Goal: Information Seeking & Learning: Compare options

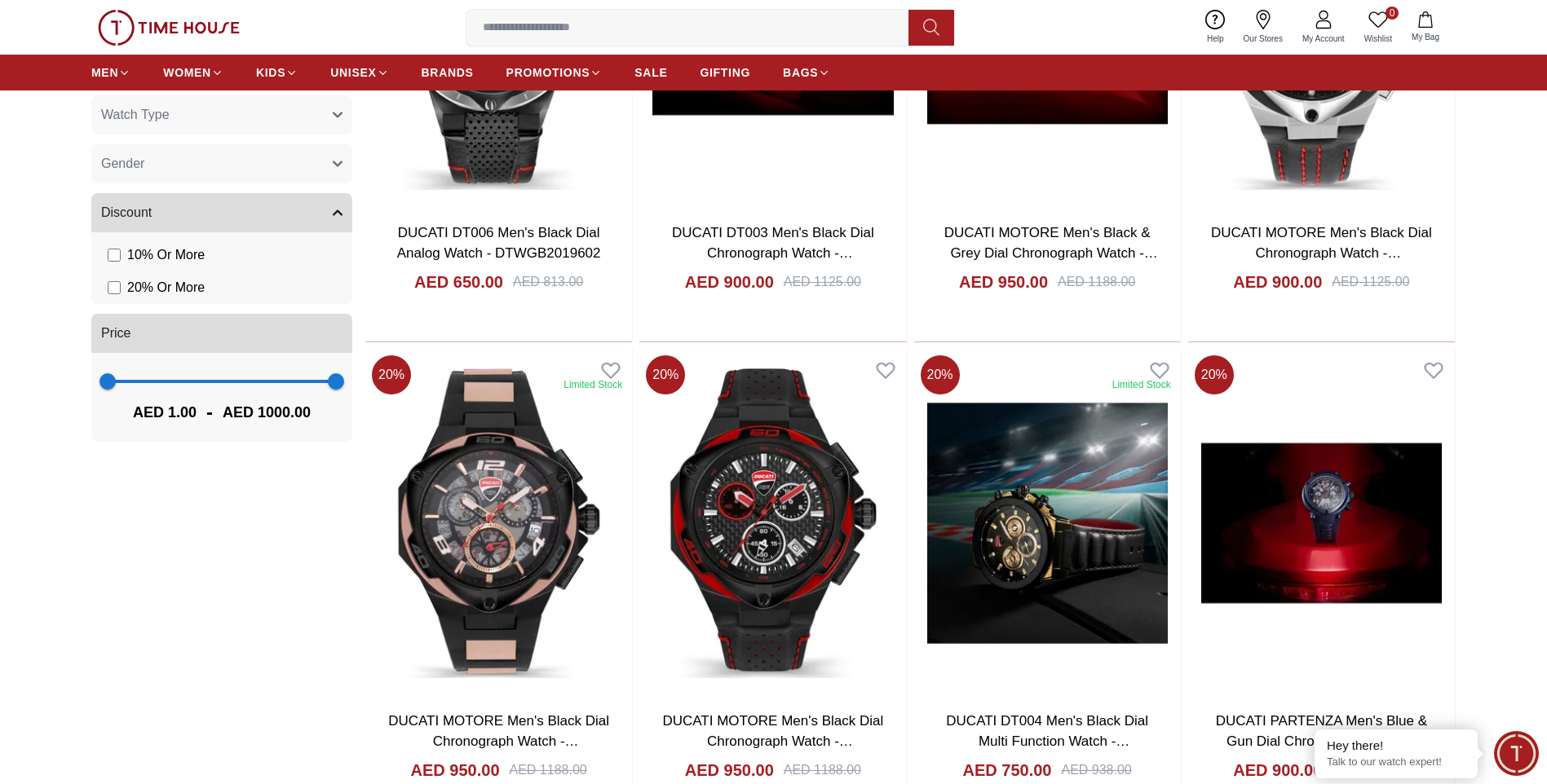
scroll to position [652, 0]
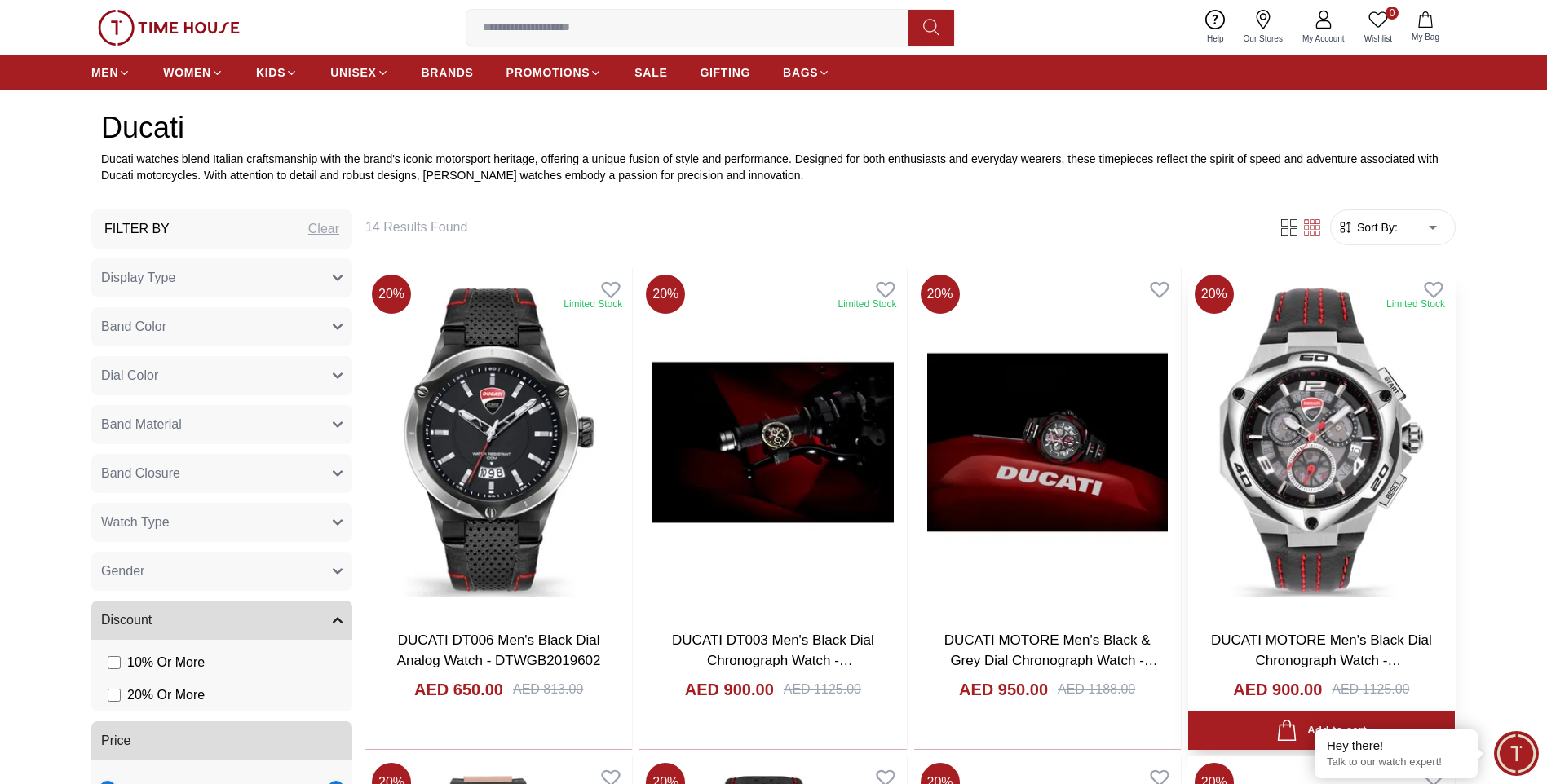
click at [1338, 441] on img at bounding box center [1321, 442] width 267 height 349
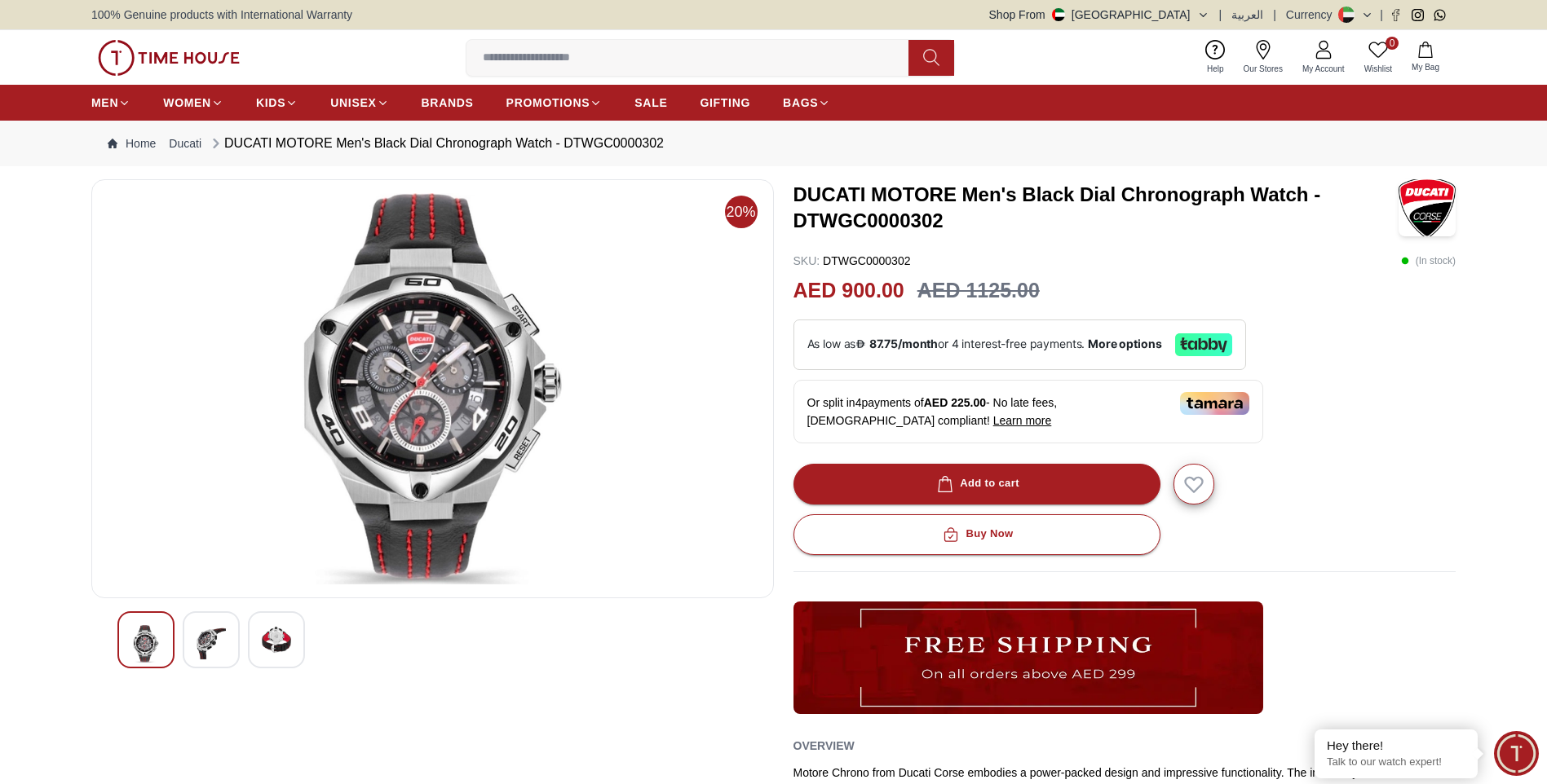
click at [205, 646] on img at bounding box center [211, 644] width 29 height 38
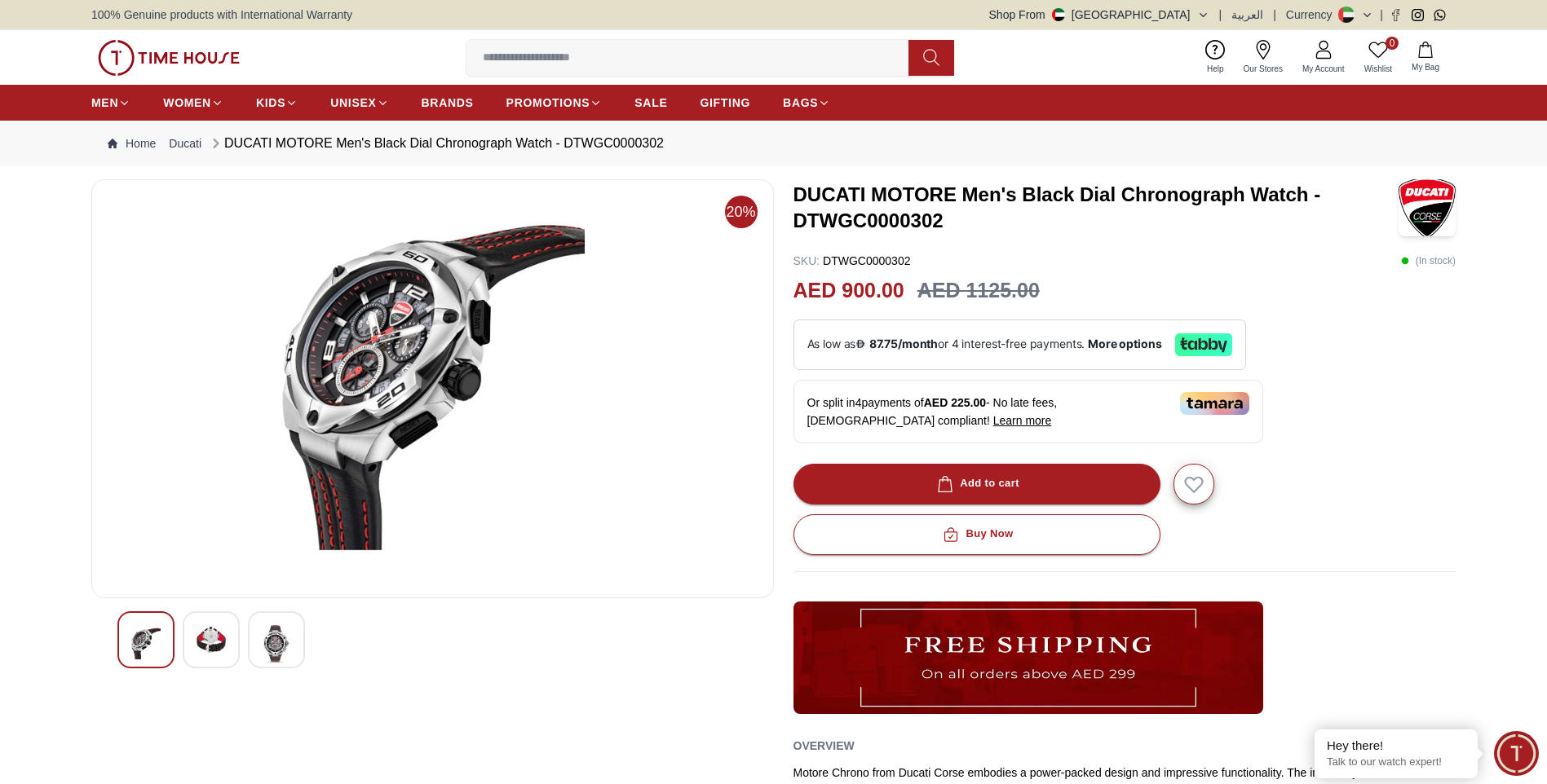
click at [231, 626] on div at bounding box center [211, 639] width 57 height 57
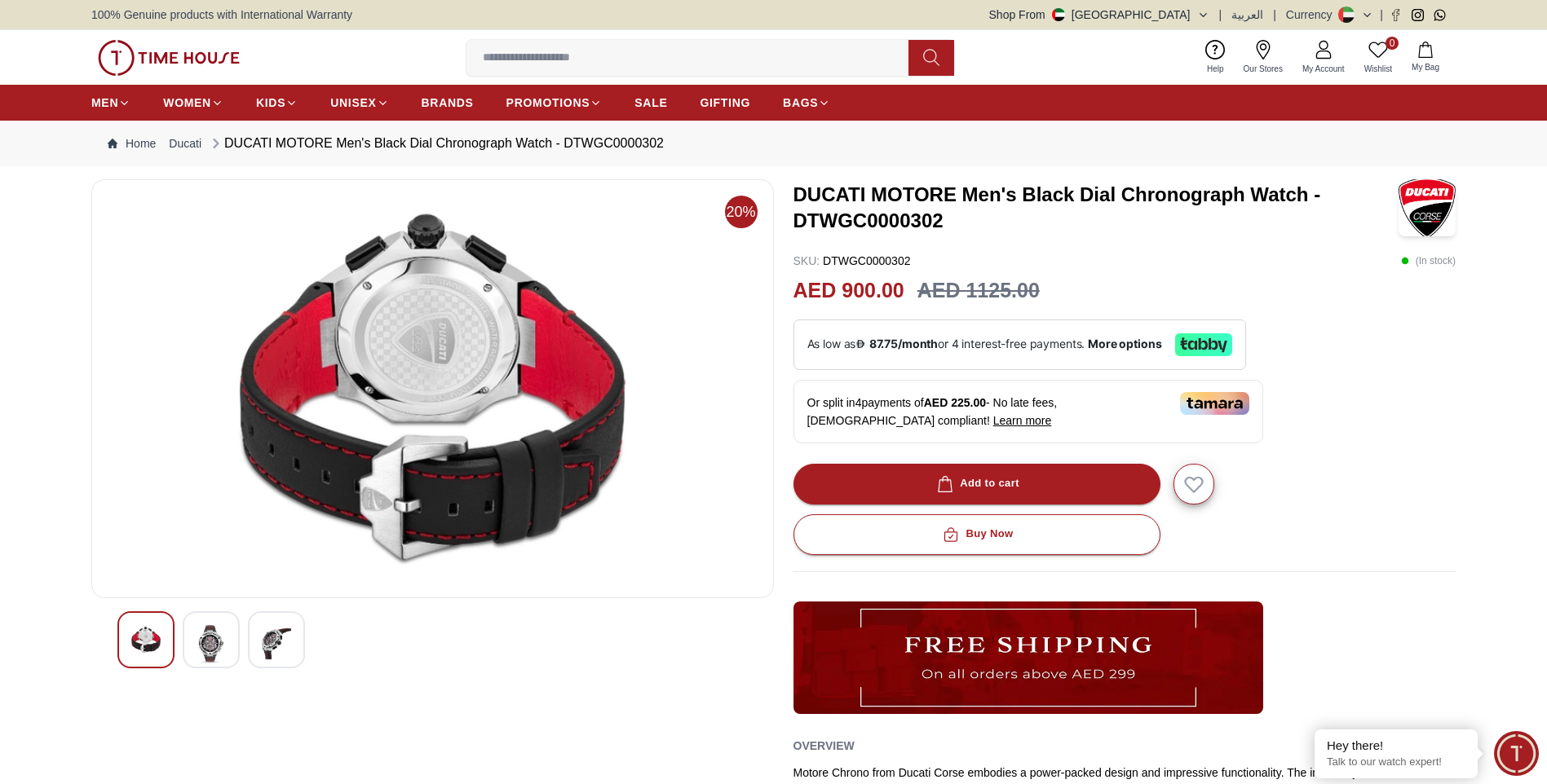
click at [263, 632] on img at bounding box center [276, 644] width 29 height 38
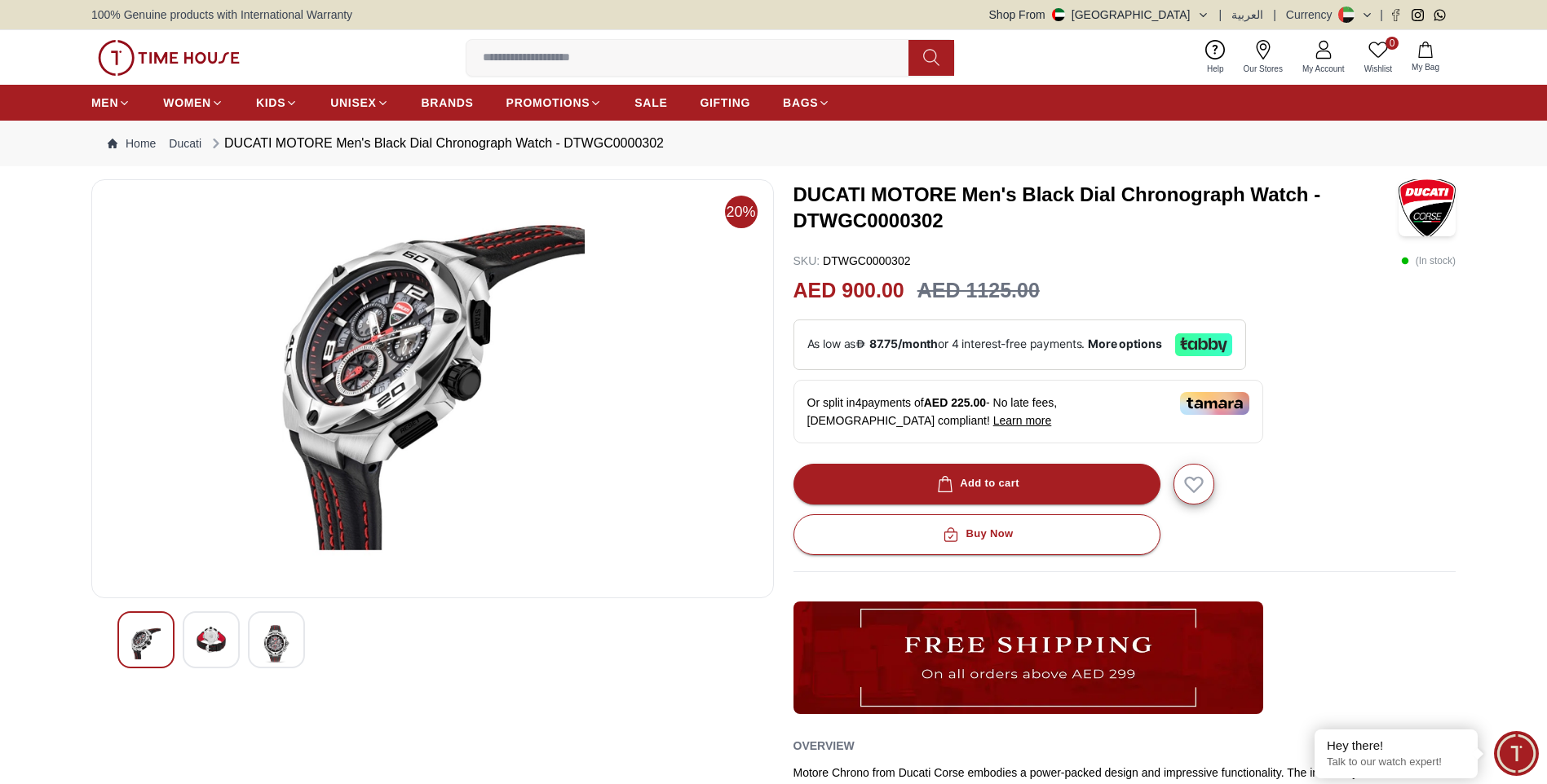
click at [153, 640] on img at bounding box center [145, 644] width 29 height 38
click at [213, 631] on img at bounding box center [211, 639] width 29 height 29
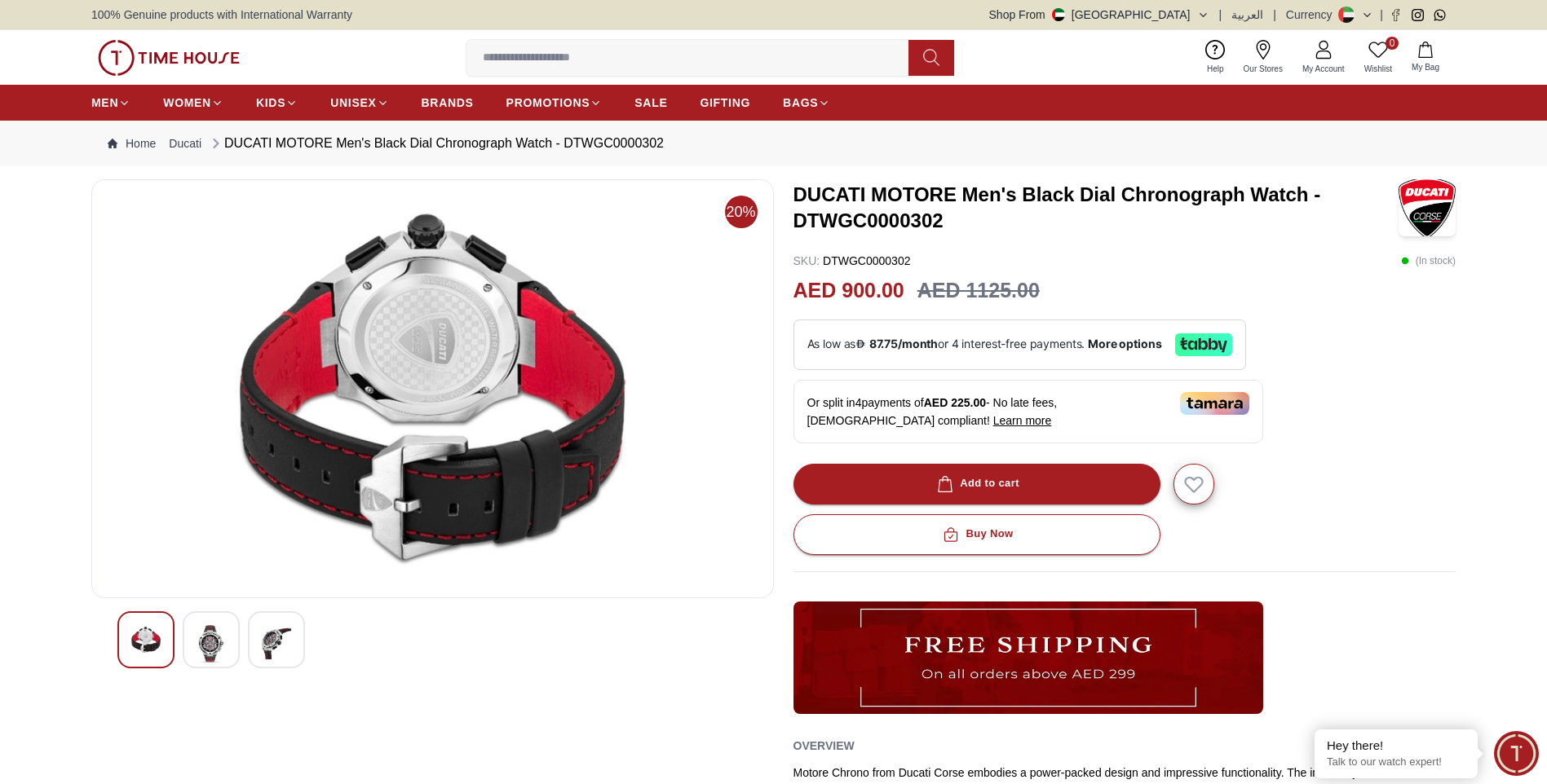
click at [286, 629] on img at bounding box center [276, 644] width 29 height 38
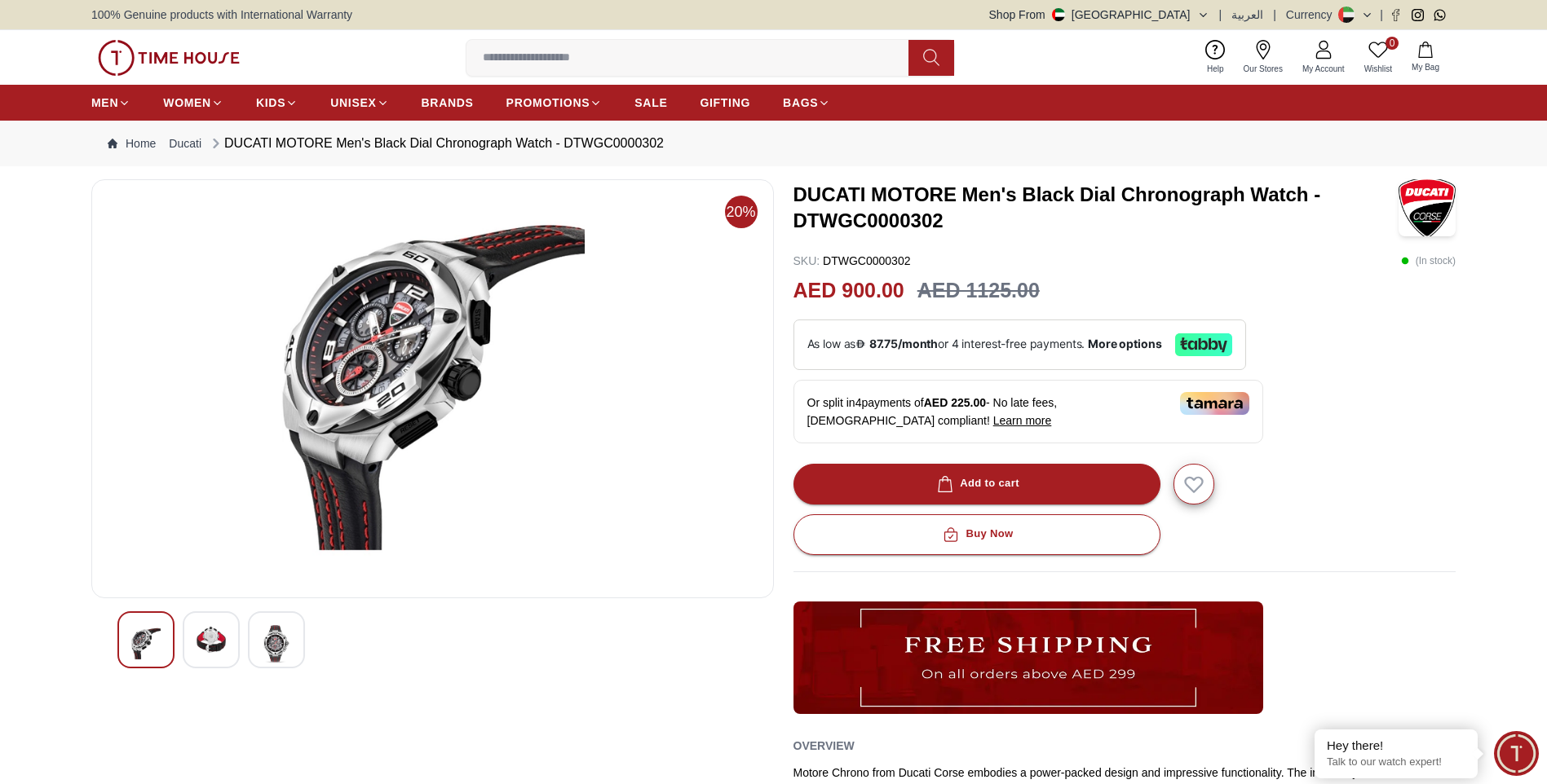
click at [220, 633] on img at bounding box center [211, 639] width 29 height 29
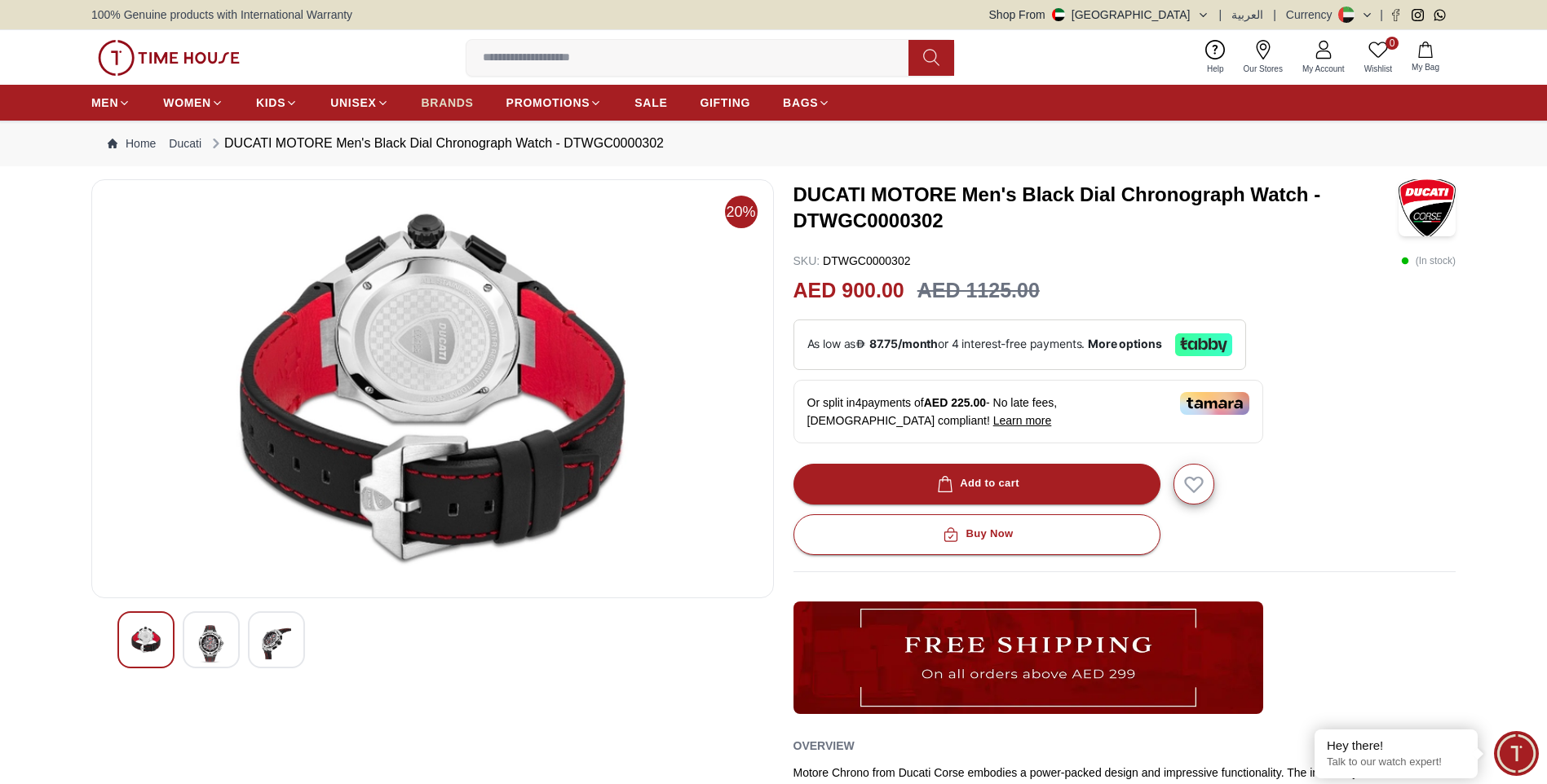
click at [455, 100] on span "BRANDS" at bounding box center [447, 103] width 52 height 17
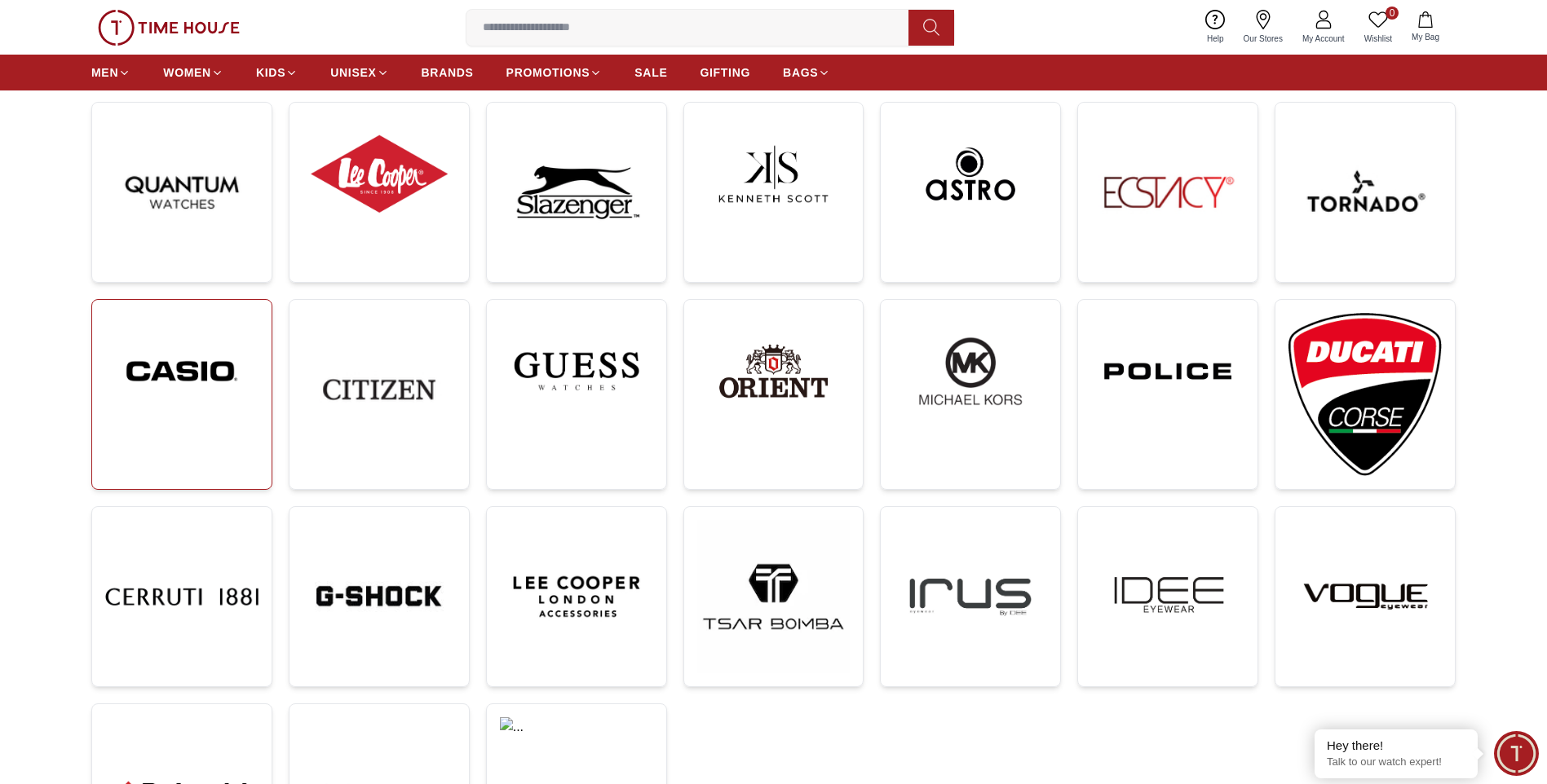
scroll to position [407, 0]
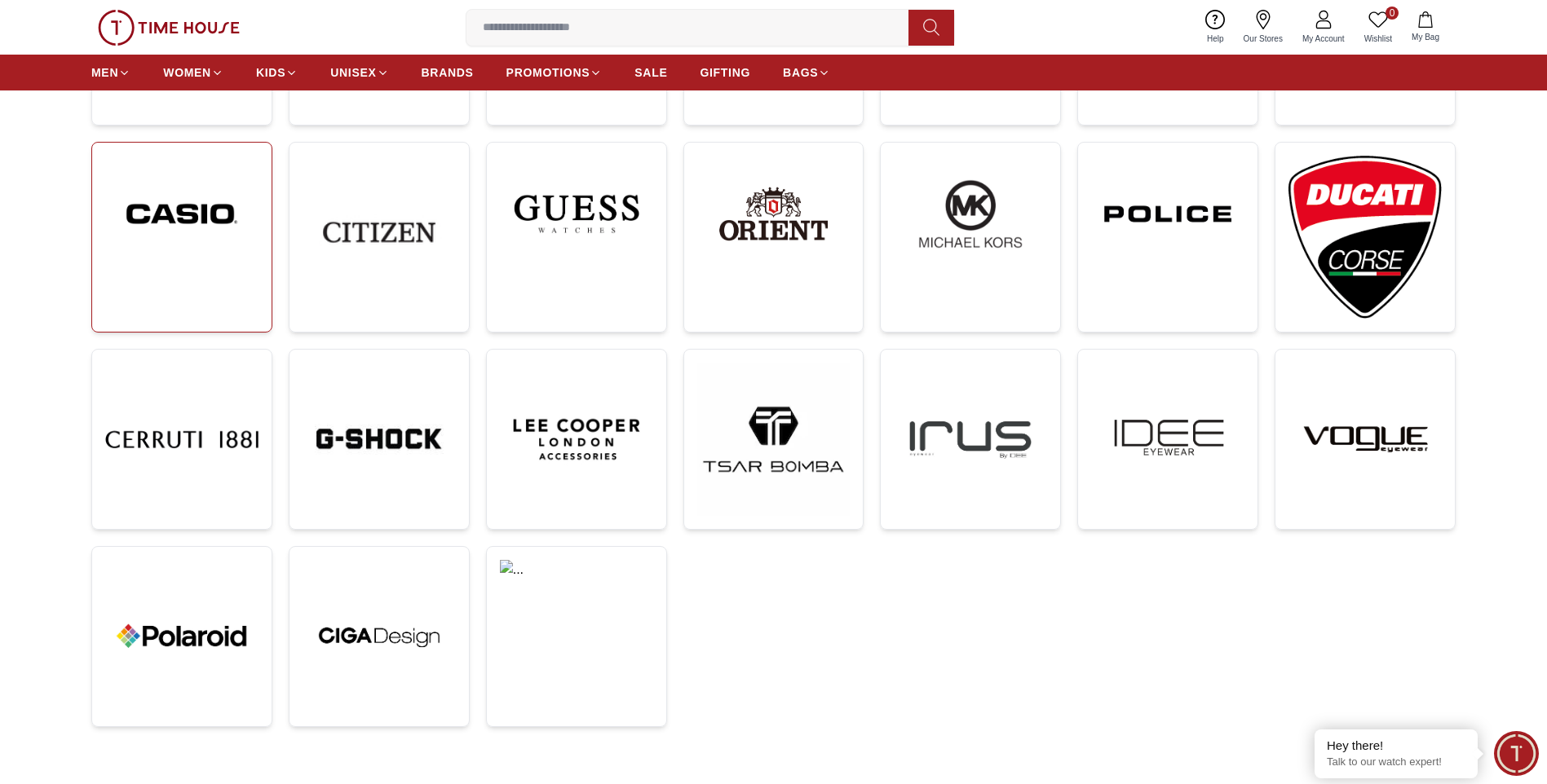
click at [201, 255] on img at bounding box center [182, 213] width 153 height 117
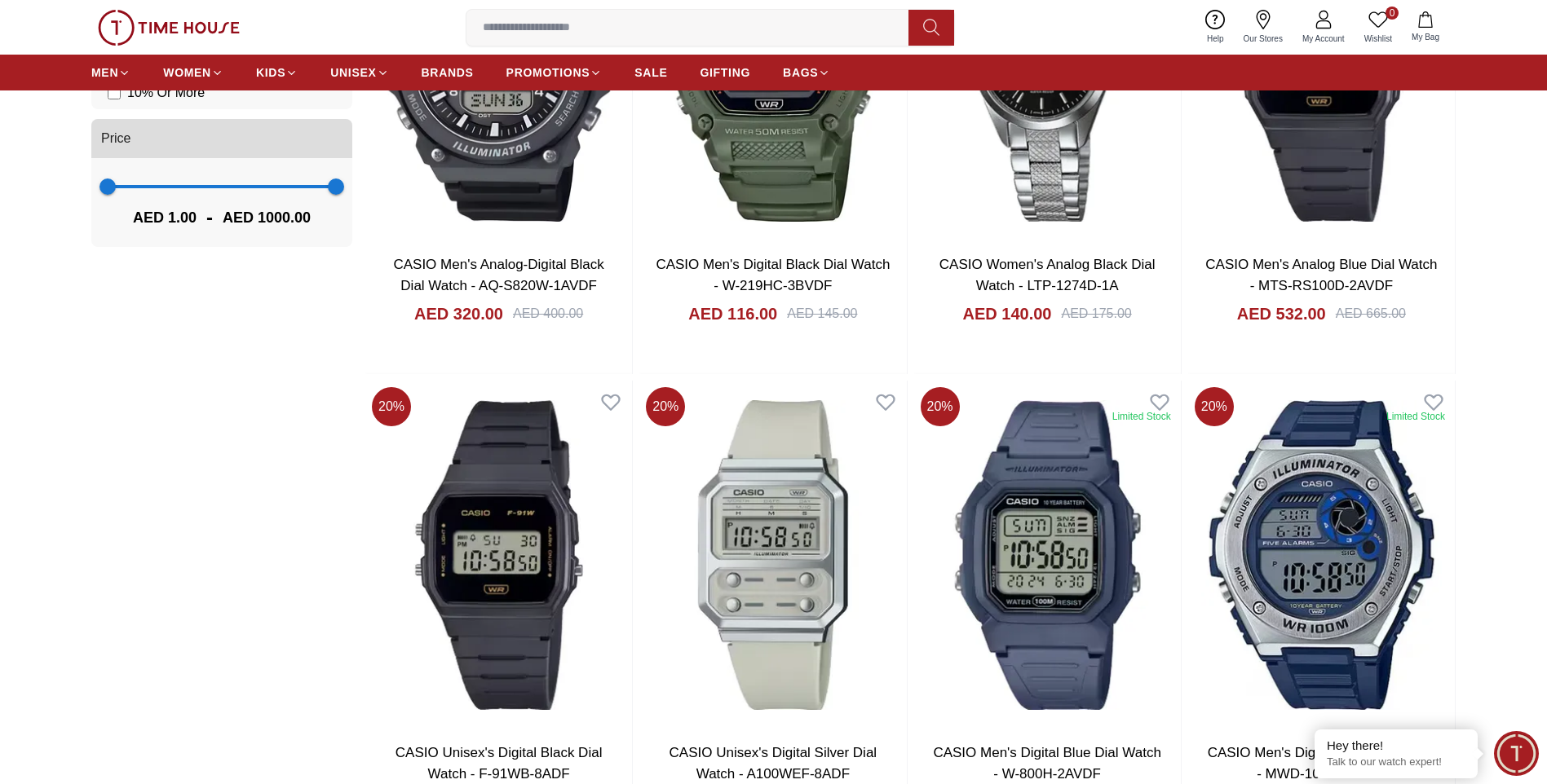
scroll to position [1385, 0]
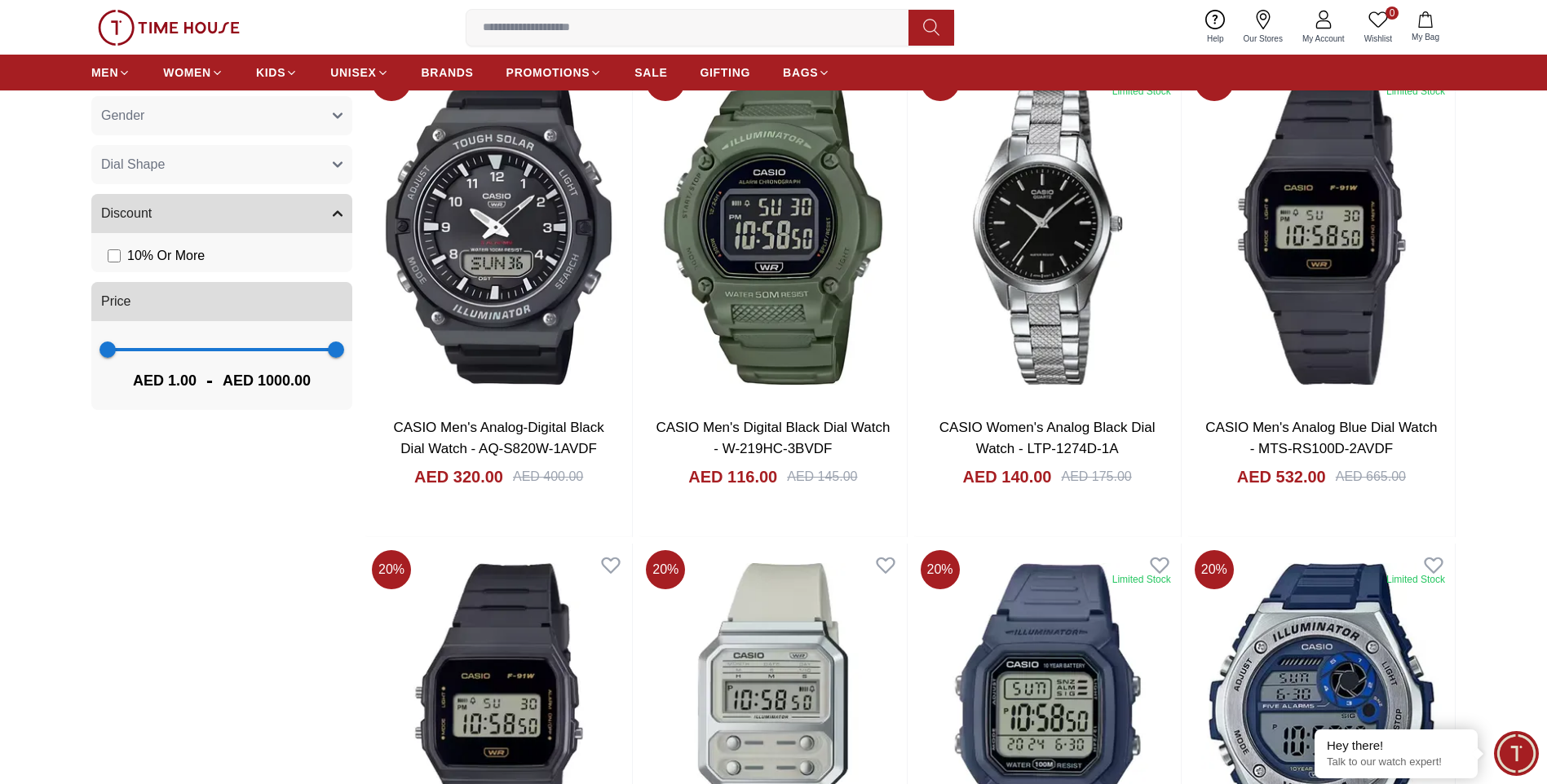
scroll to position [407, 0]
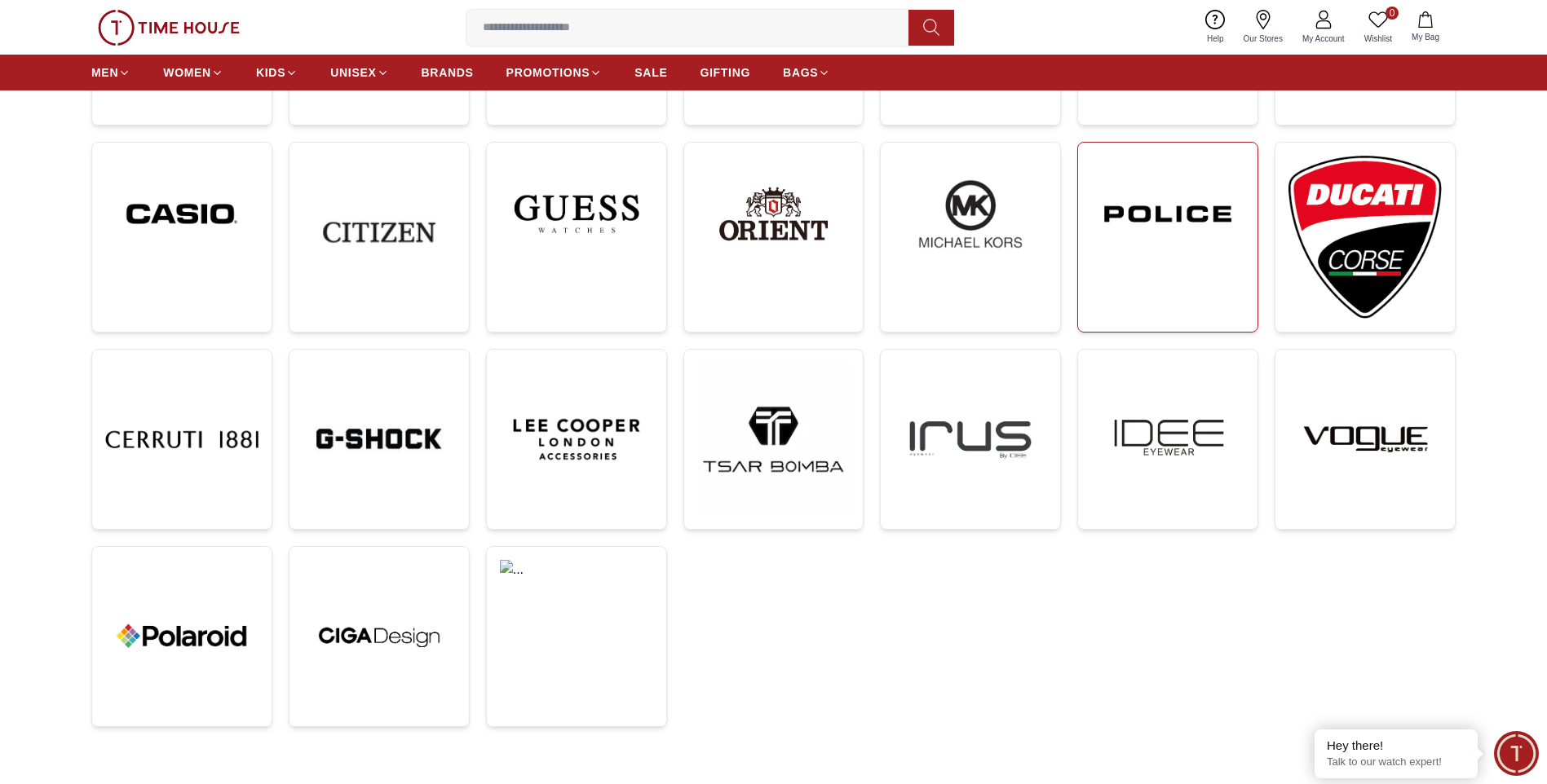
click at [1167, 220] on img at bounding box center [1167, 213] width 153 height 117
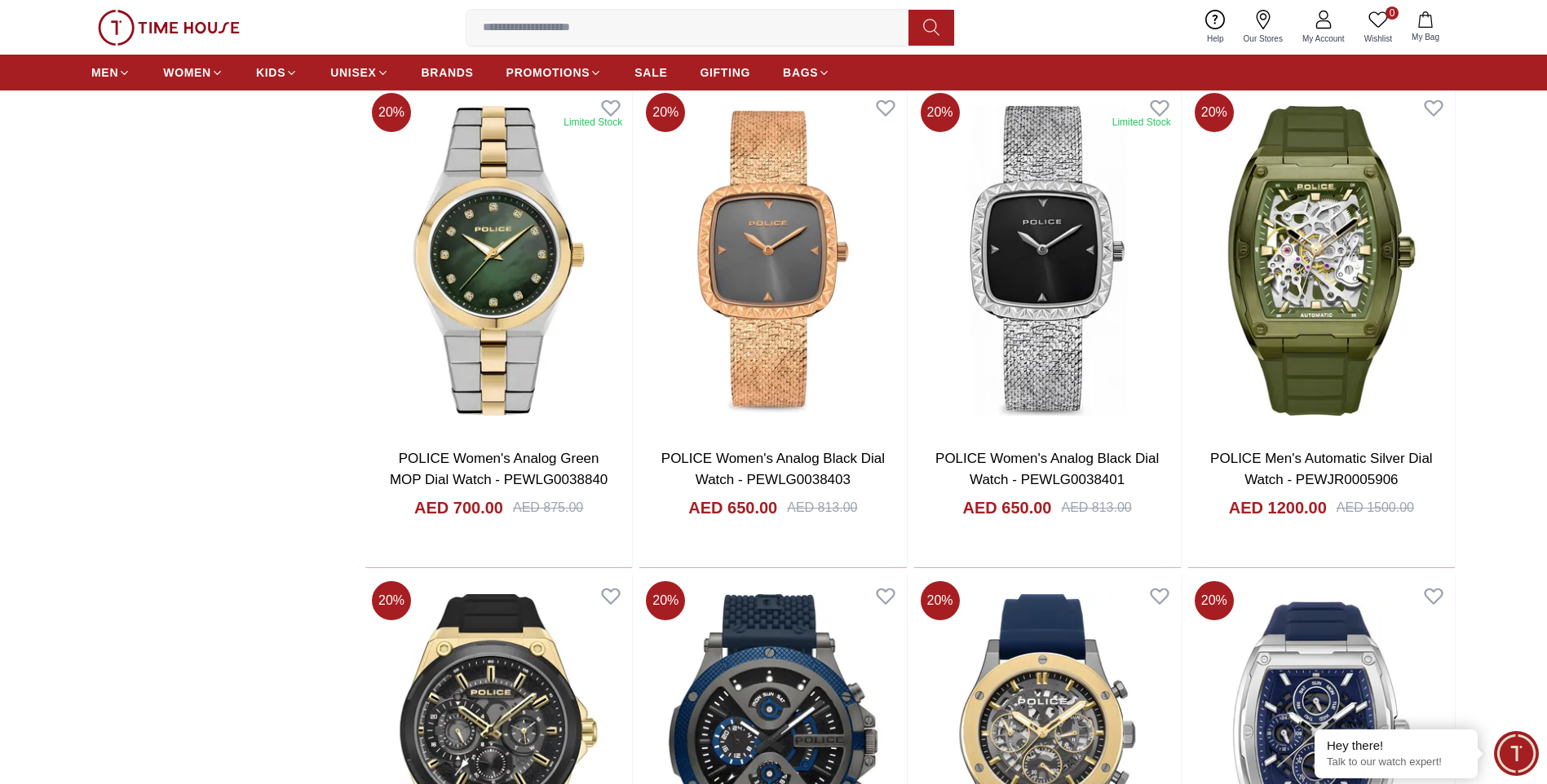
scroll to position [2689, 0]
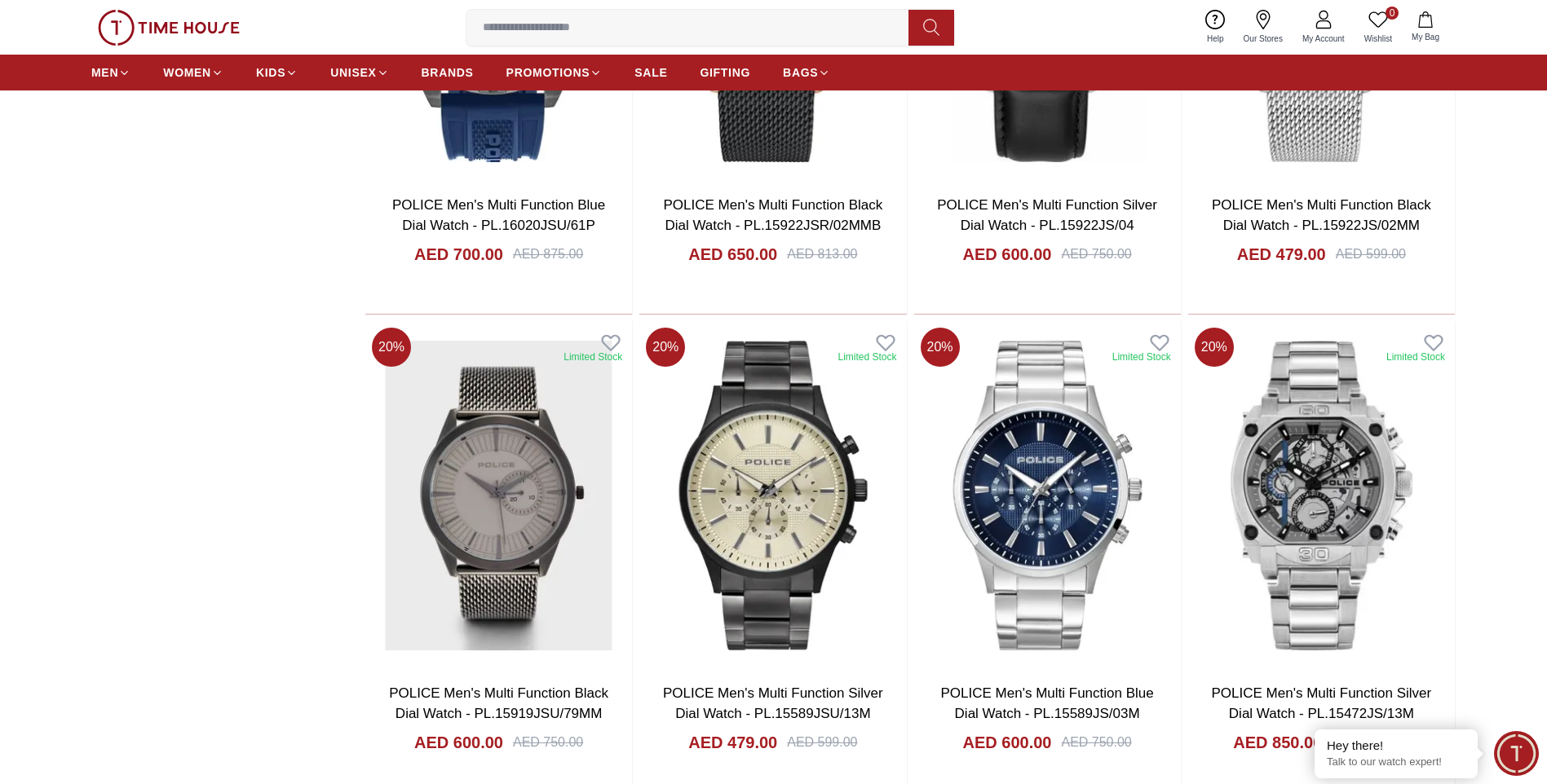
scroll to position [7822, 0]
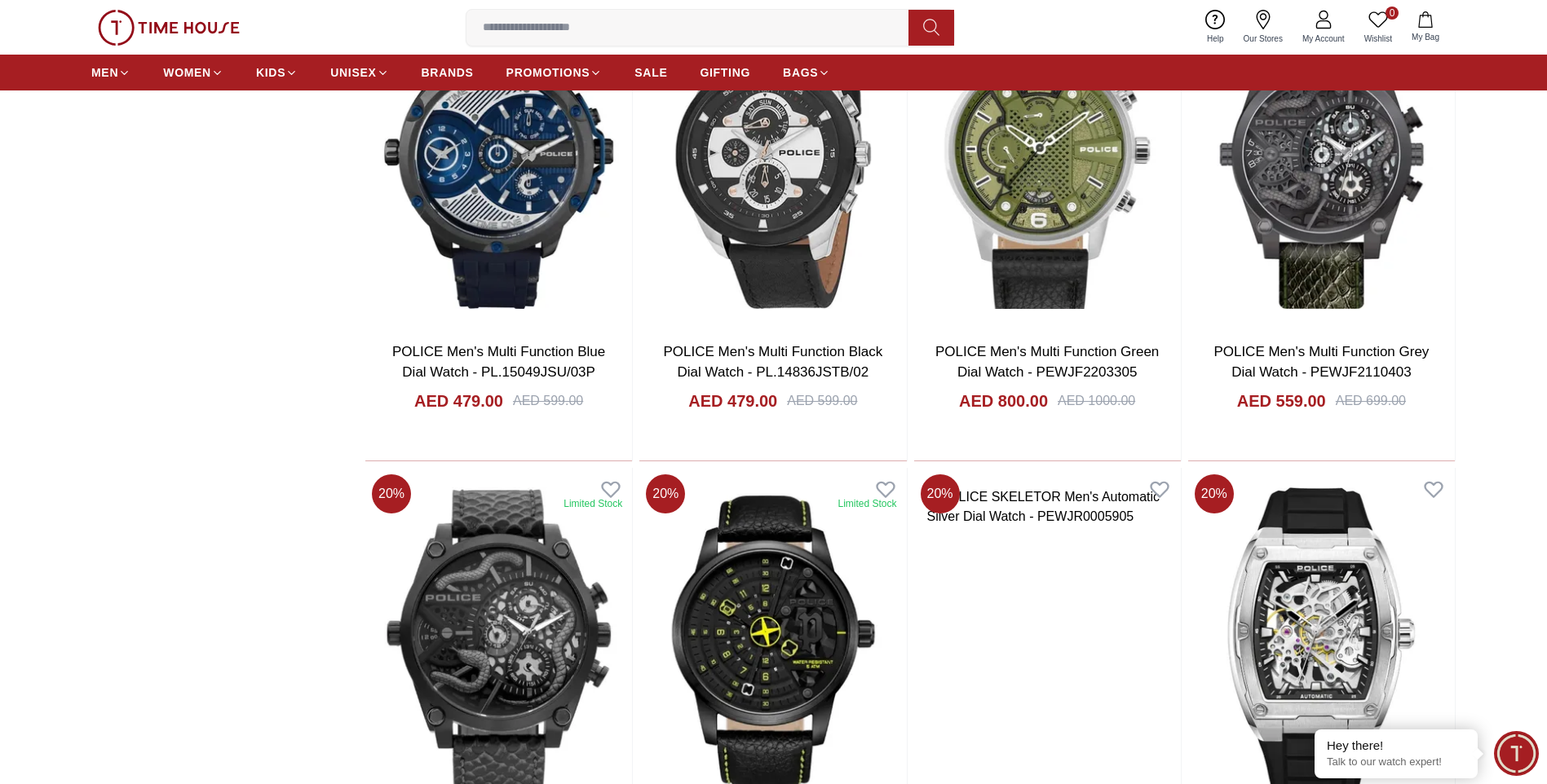
scroll to position [8149, 0]
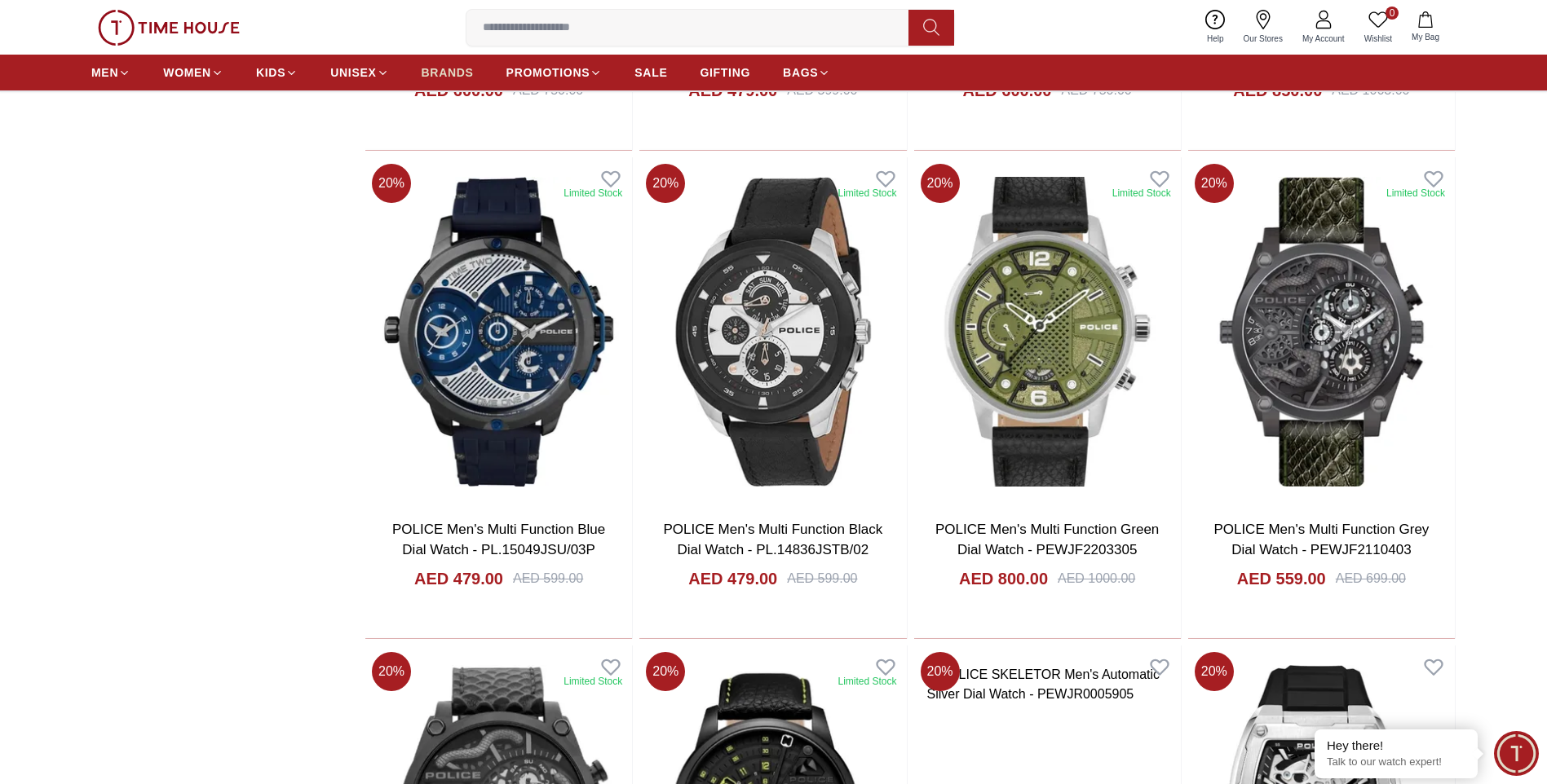
click at [454, 85] on link "BRANDS" at bounding box center [447, 72] width 52 height 29
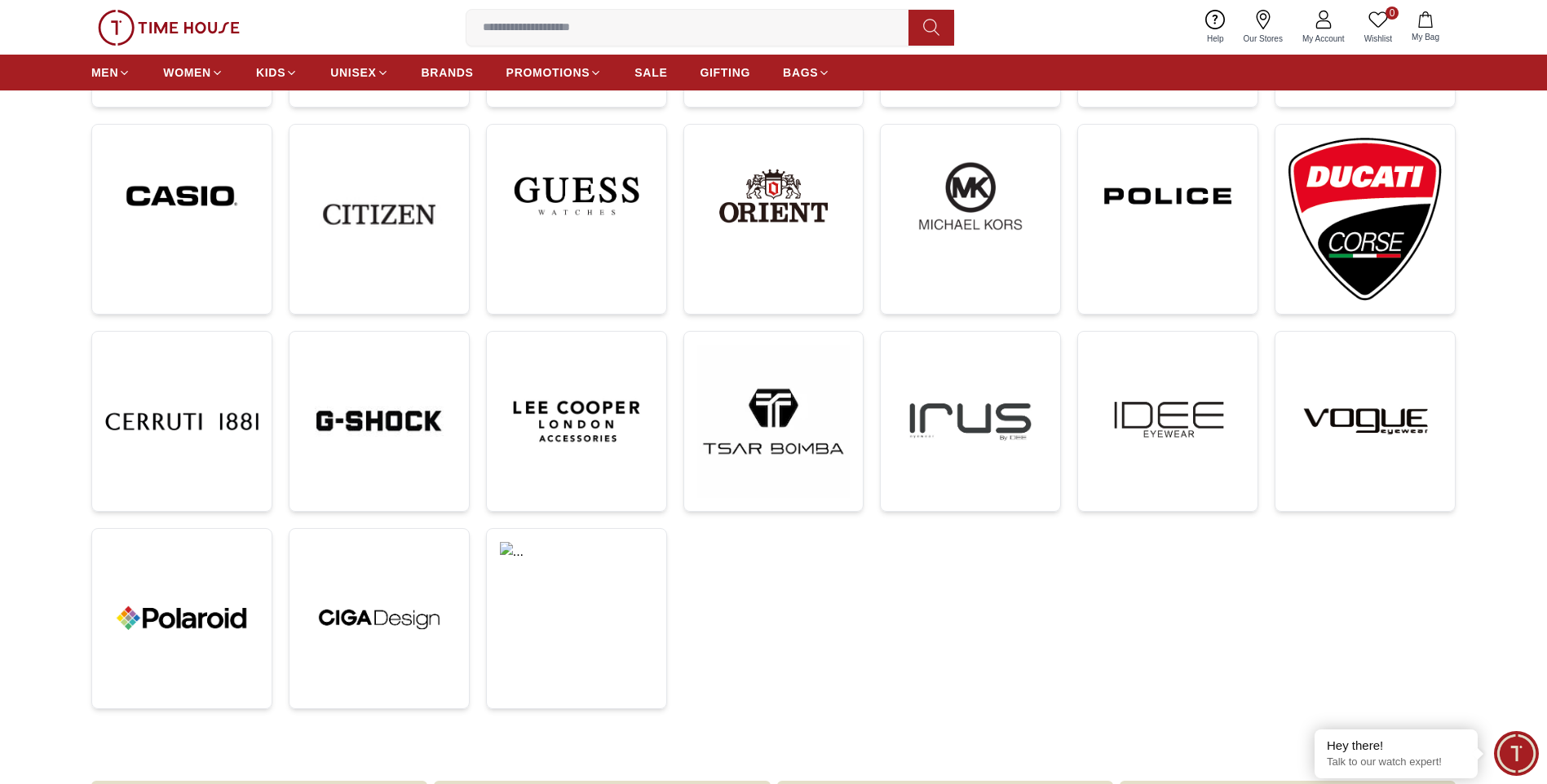
scroll to position [571, 0]
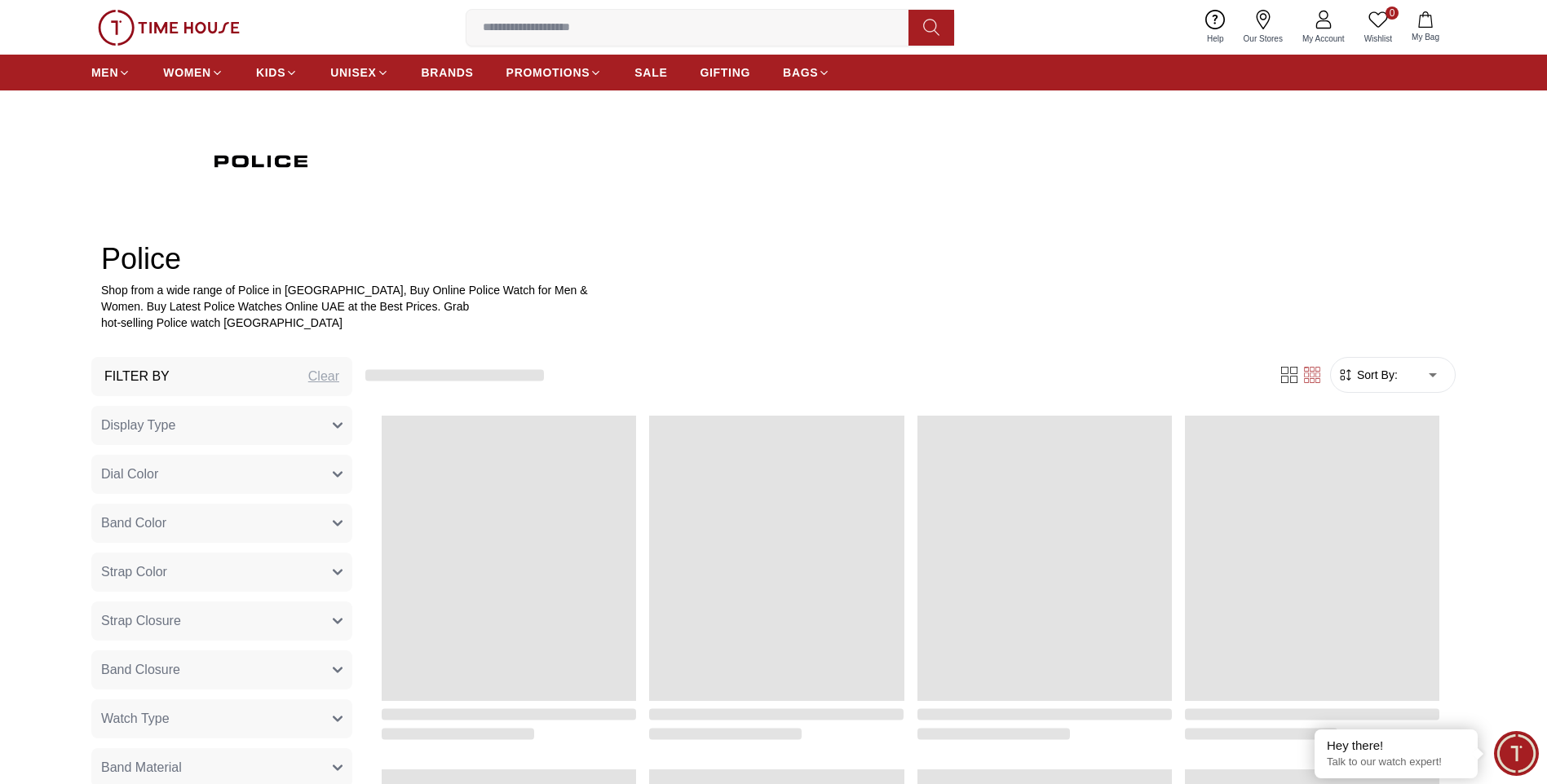
scroll to position [2243, 0]
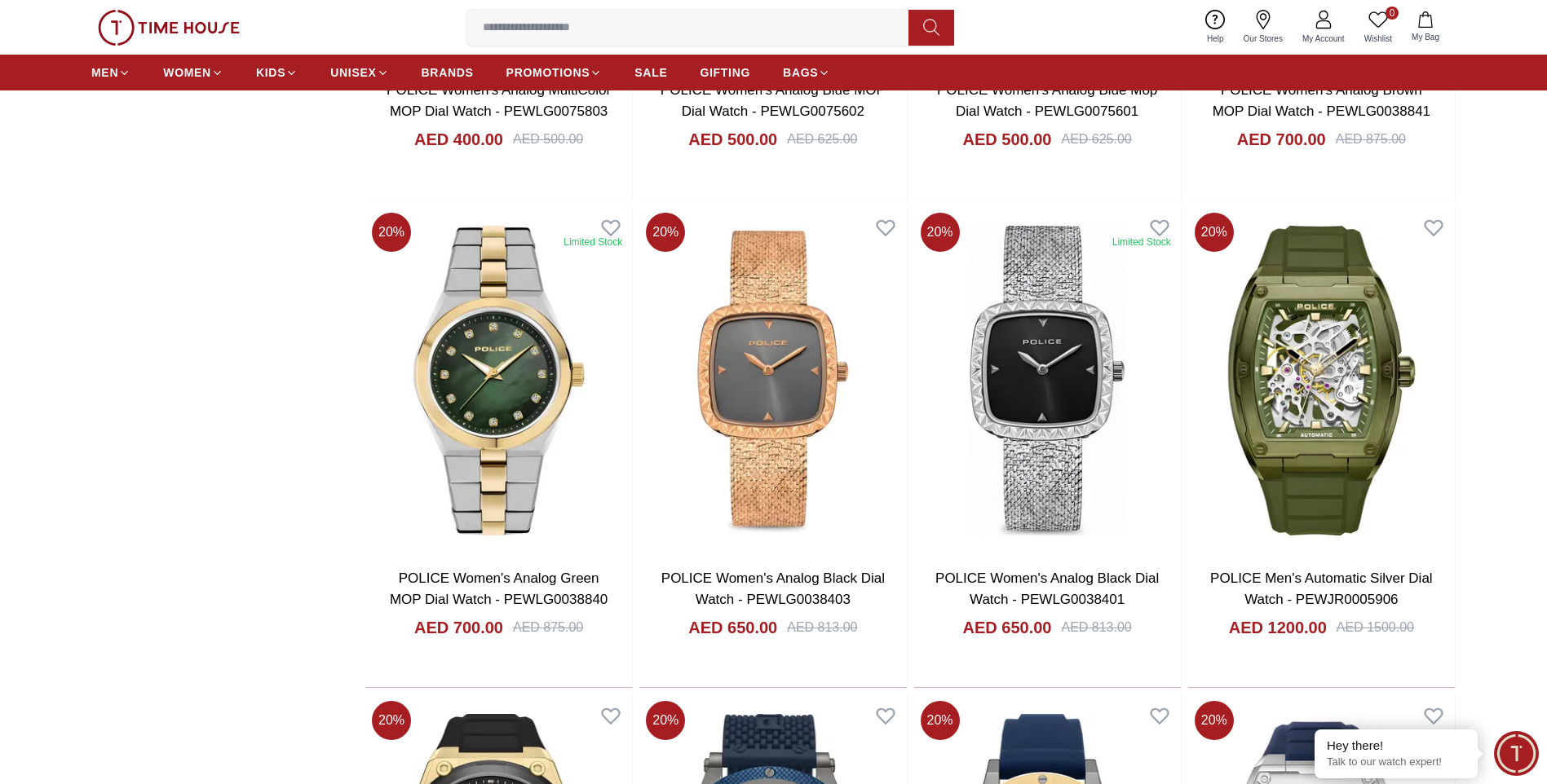
scroll to position [7882, 0]
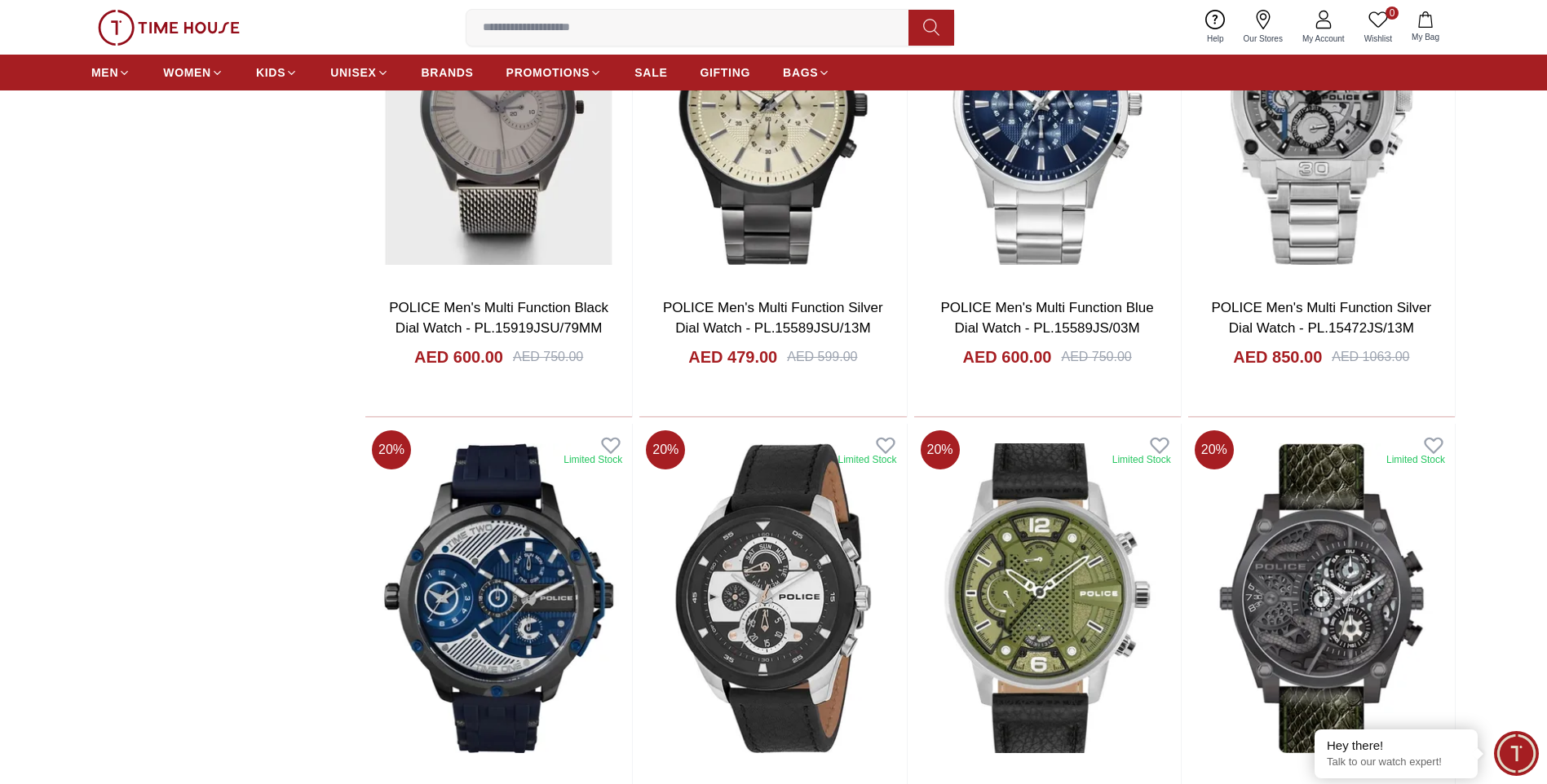
scroll to position [7822, 0]
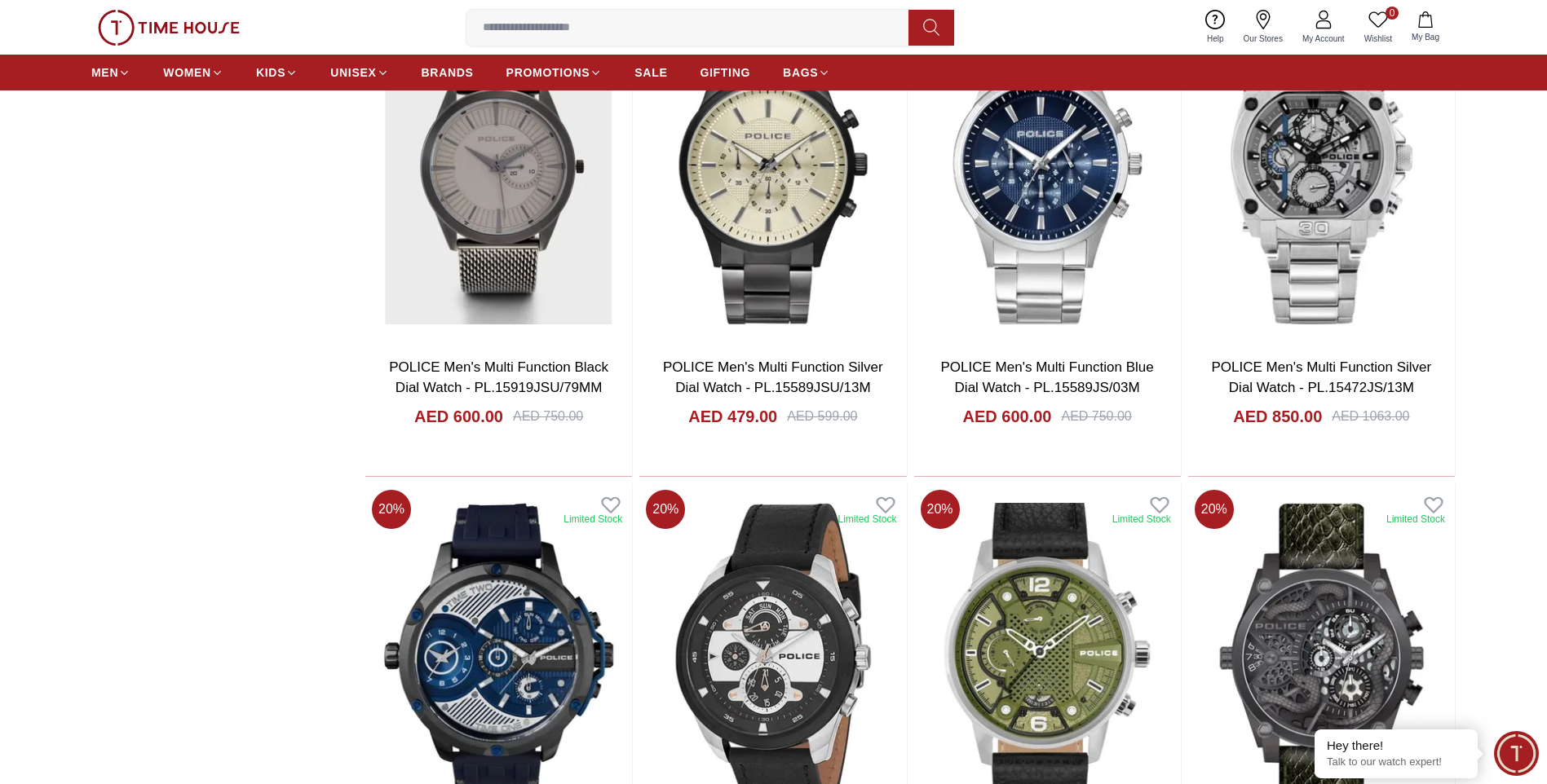
scroll to position [3015, 0]
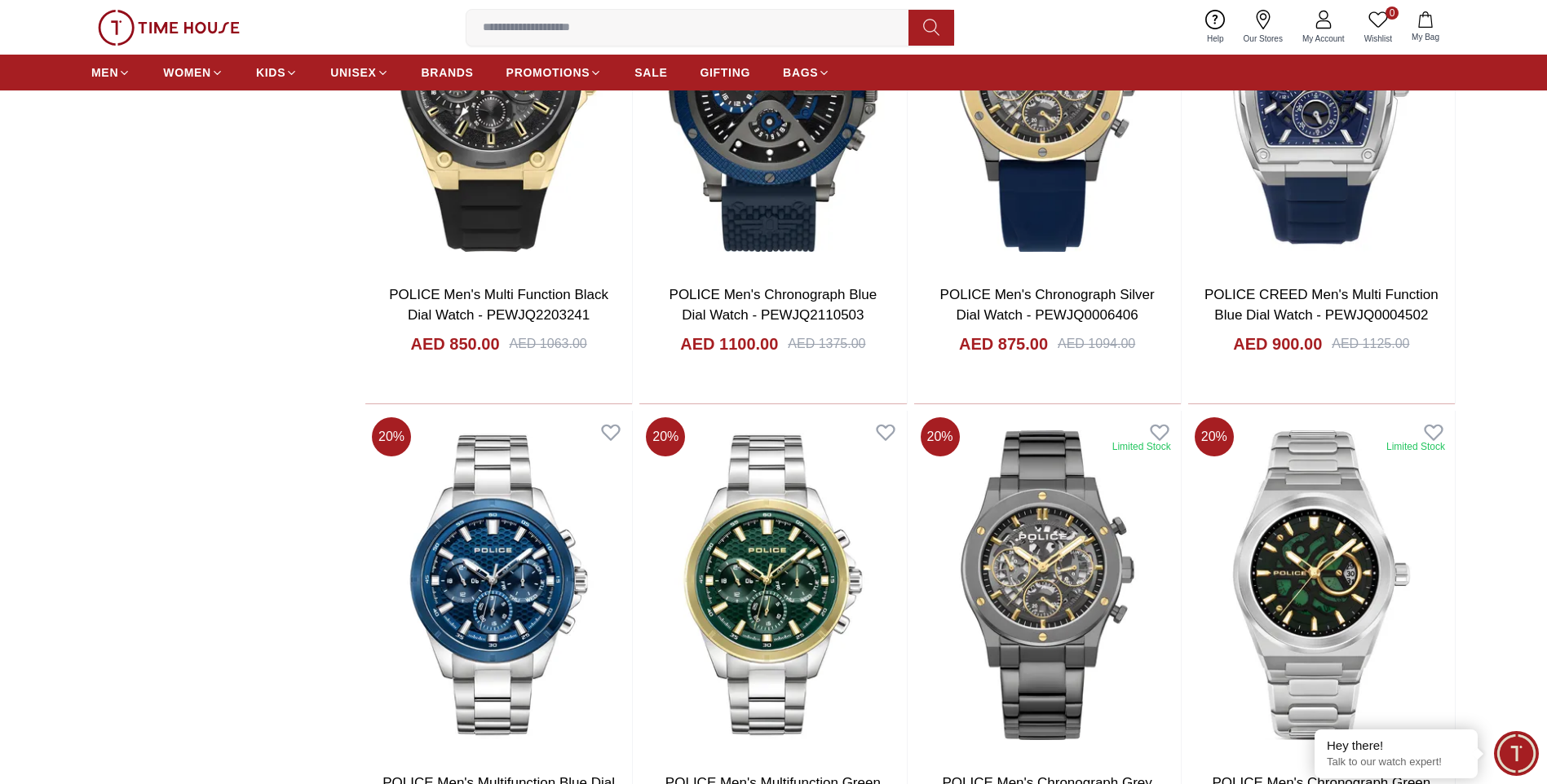
scroll to position [2689, 0]
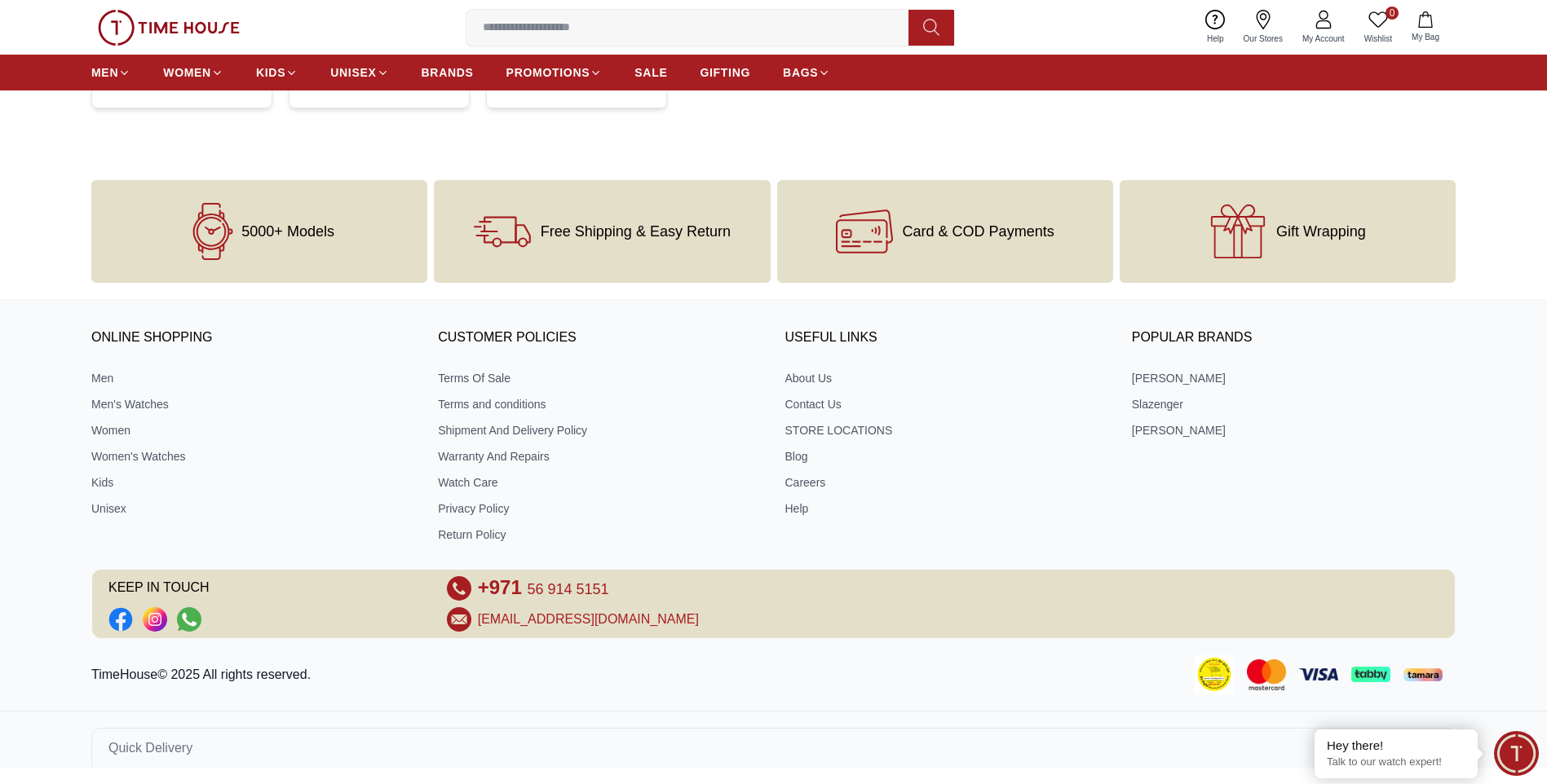
scroll to position [407, 0]
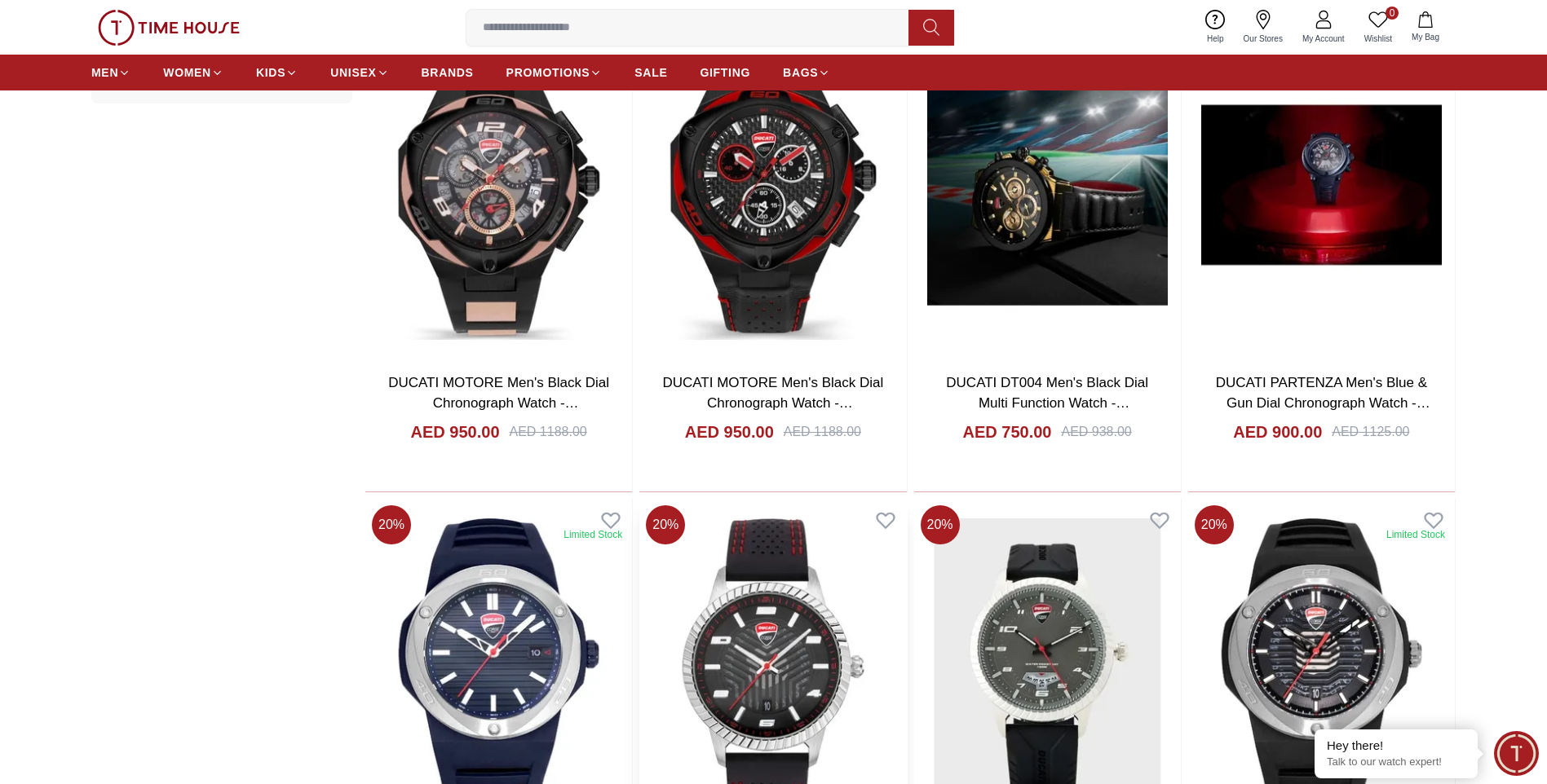
scroll to position [1304, 0]
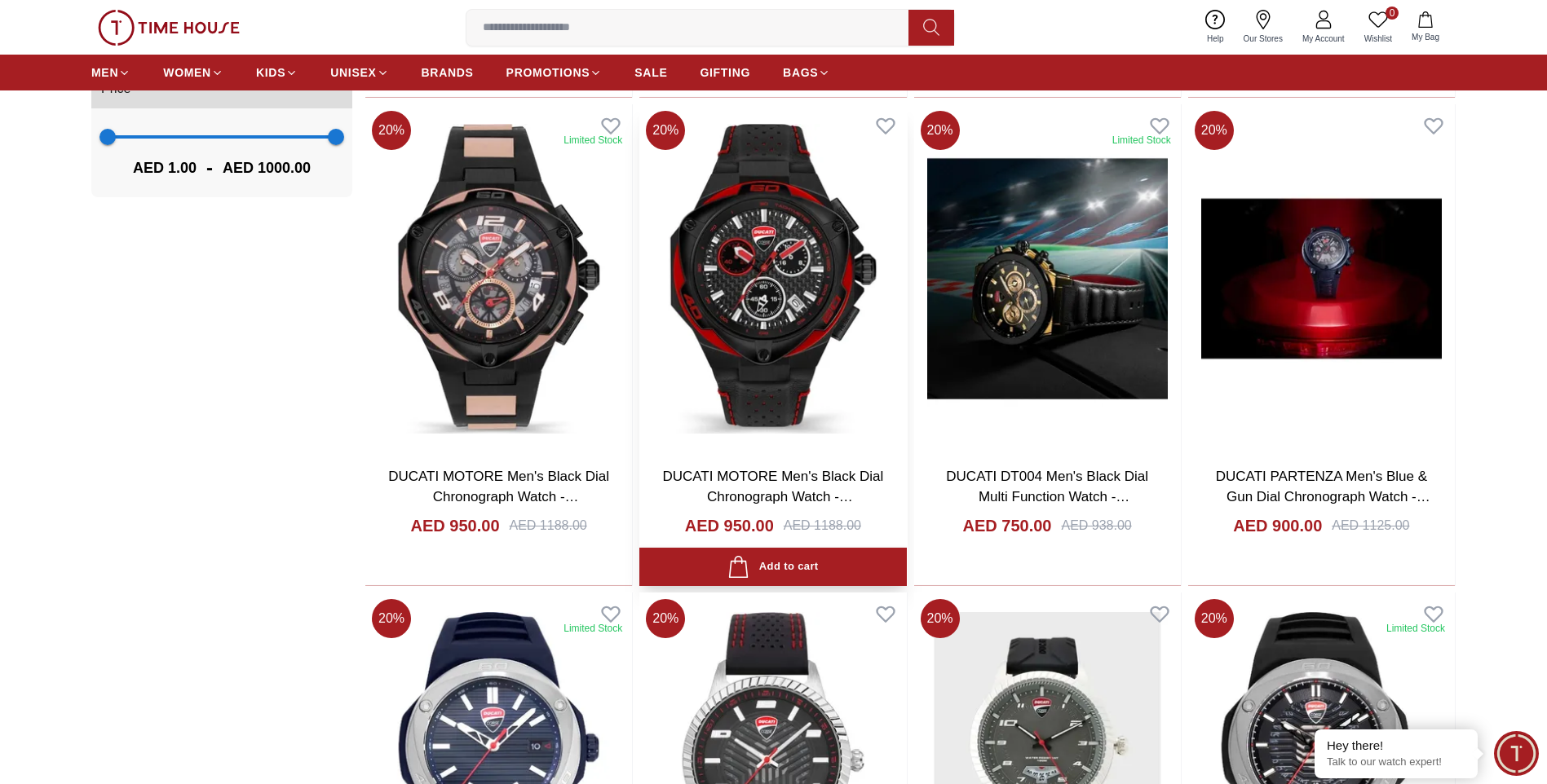
click at [777, 274] on img at bounding box center [773, 278] width 267 height 349
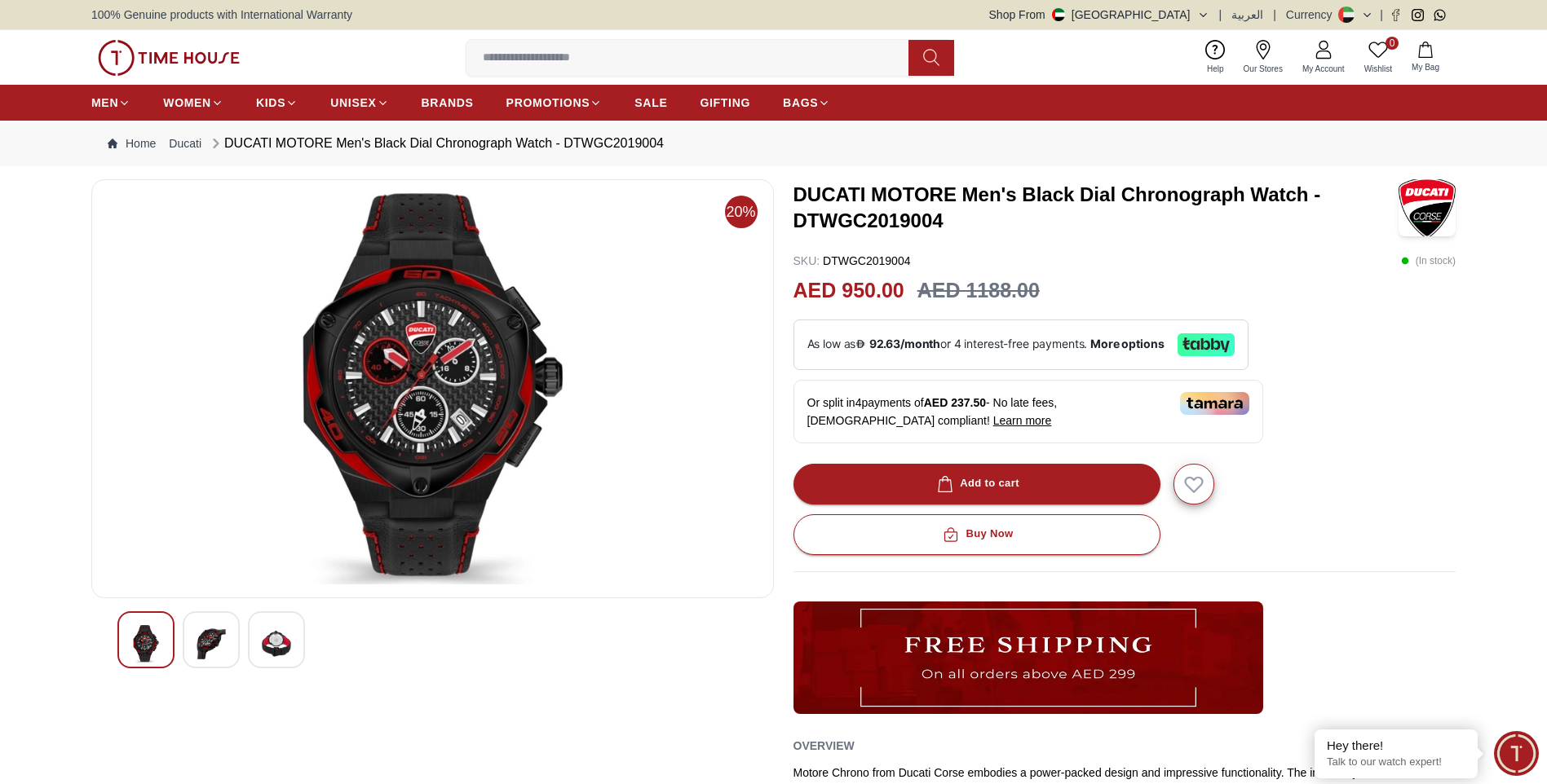
click at [192, 652] on div at bounding box center [211, 639] width 57 height 57
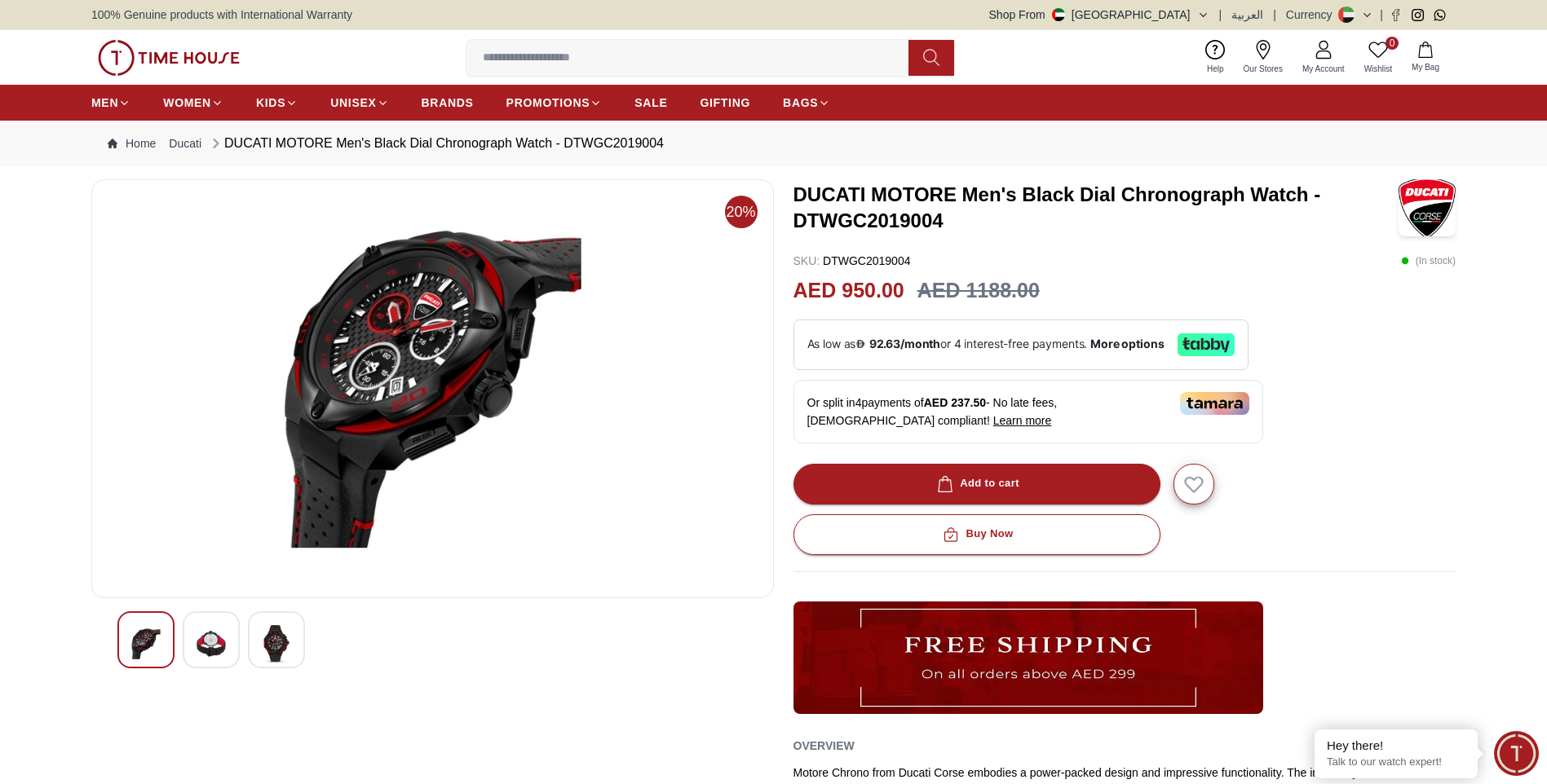
click at [260, 641] on div at bounding box center [276, 639] width 57 height 57
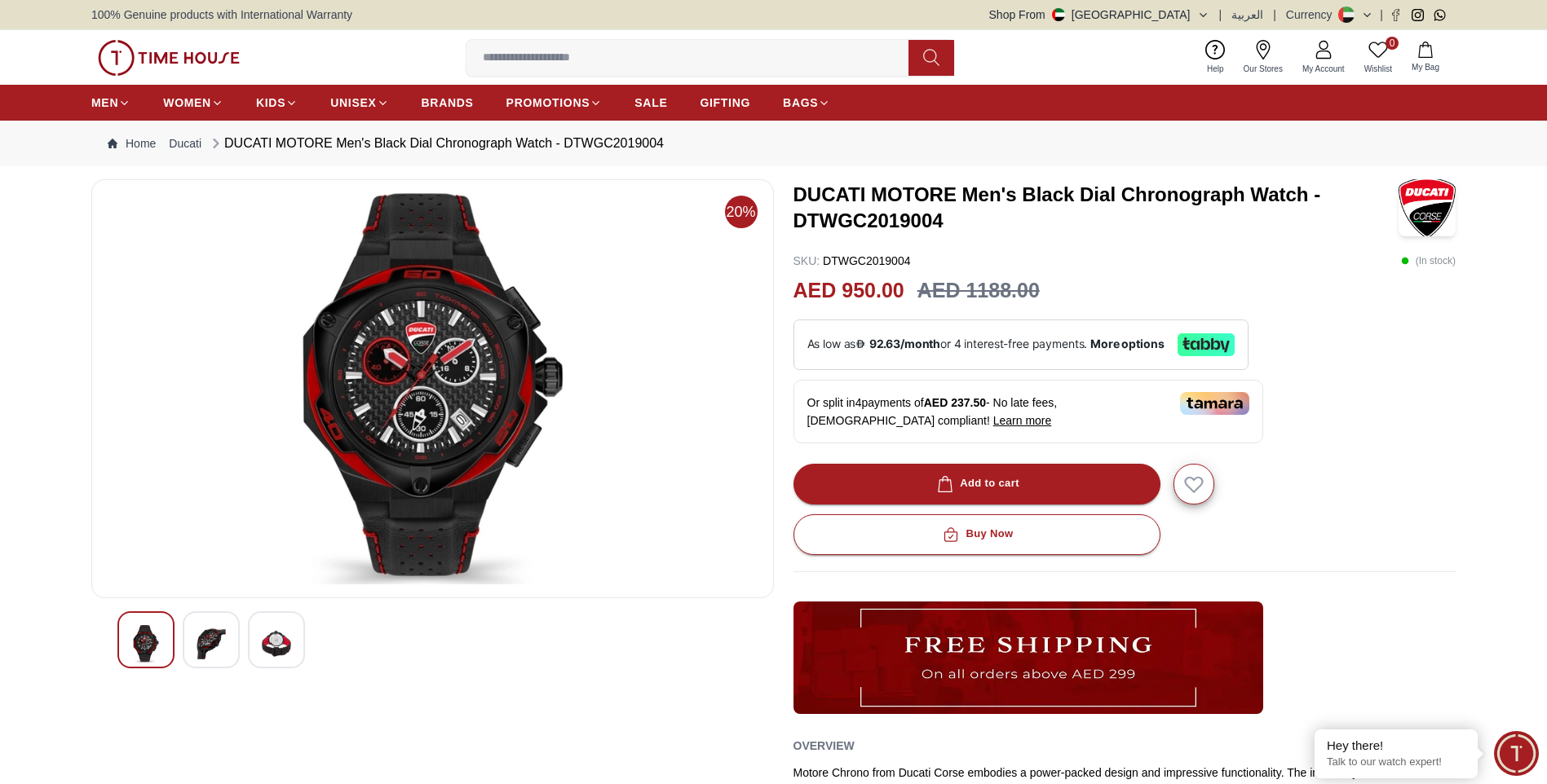
click at [166, 625] on div at bounding box center [146, 639] width 57 height 57
